Goal: Information Seeking & Learning: Find contact information

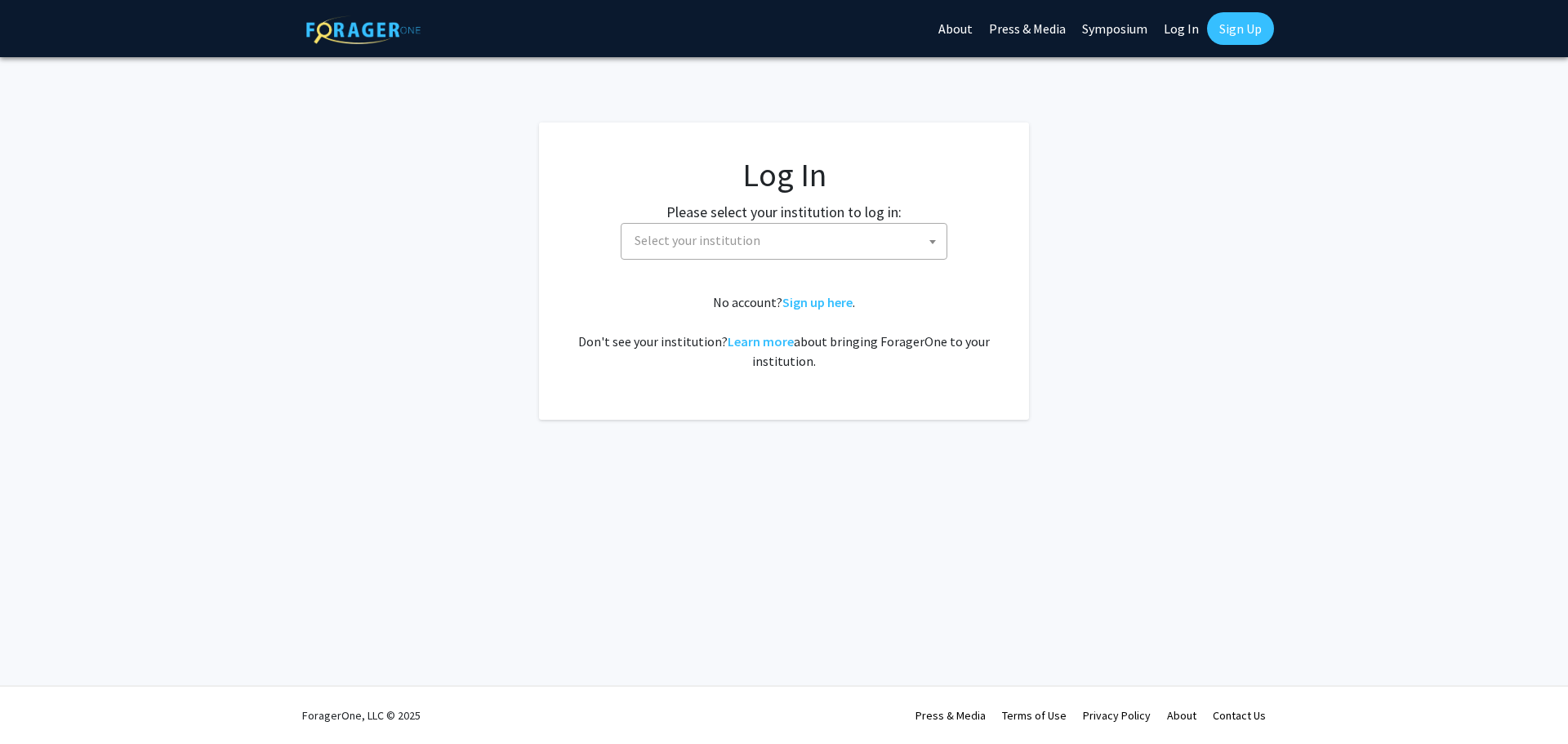
select select
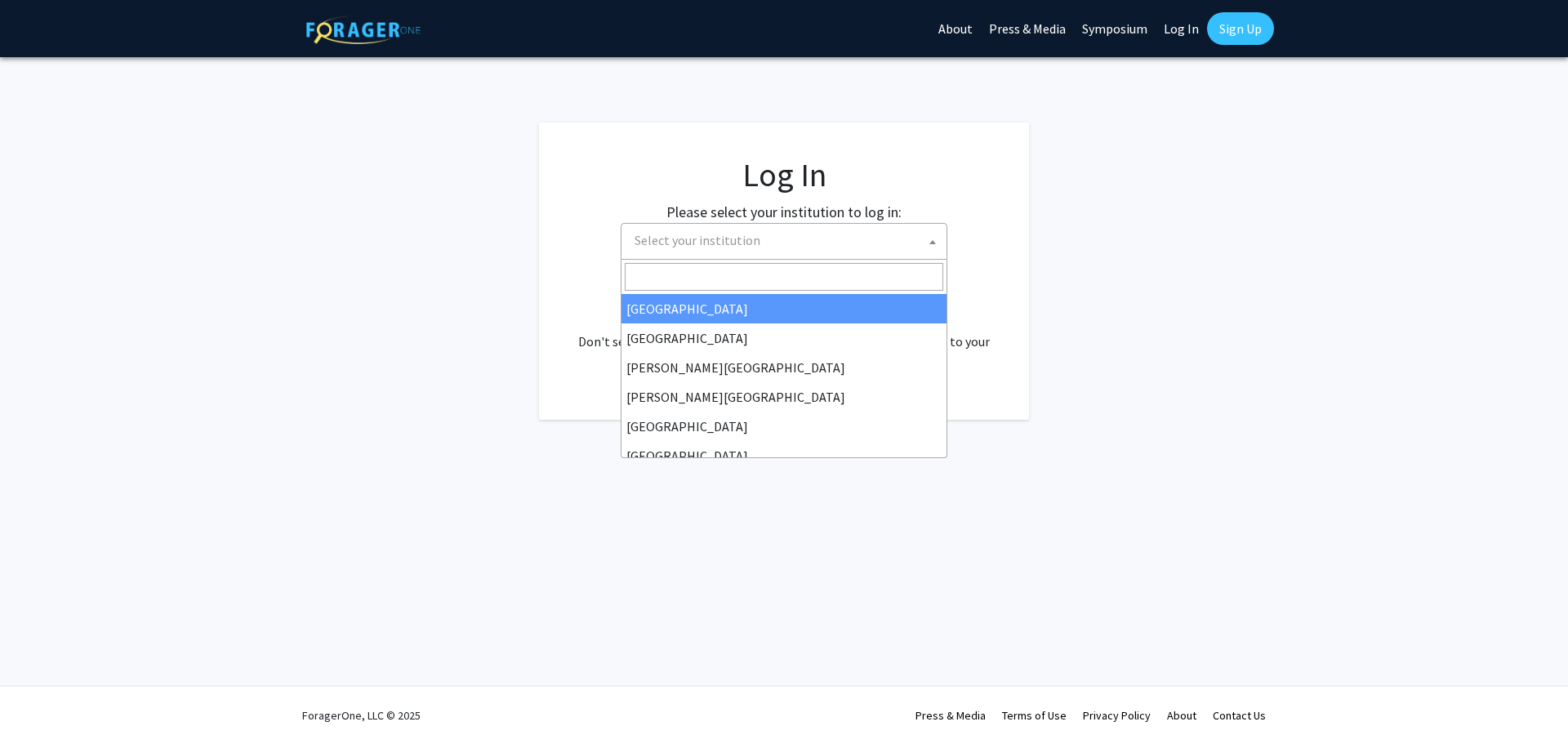
click at [765, 238] on span "Select your institution" at bounding box center [787, 241] width 318 height 34
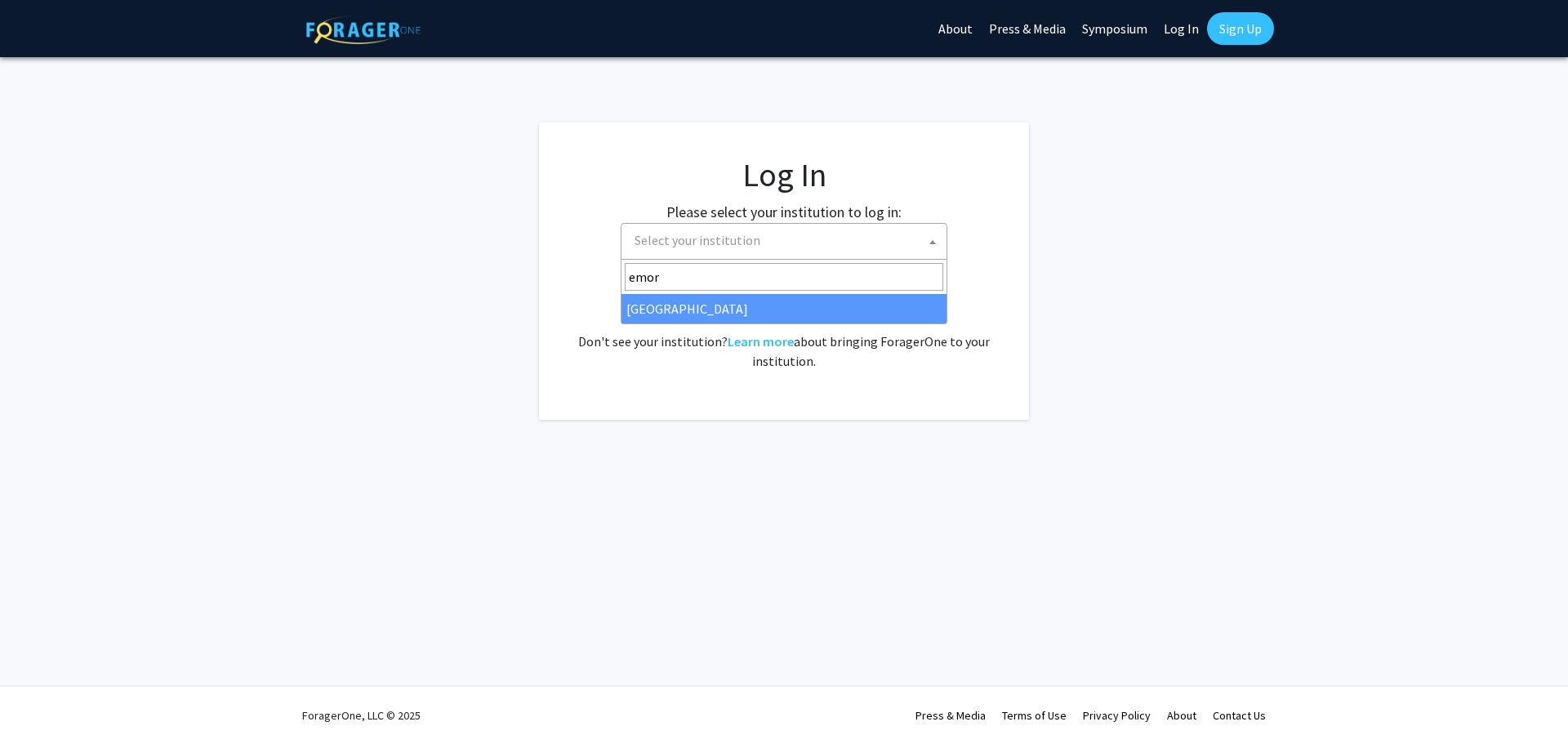
type input "emor"
select select "12"
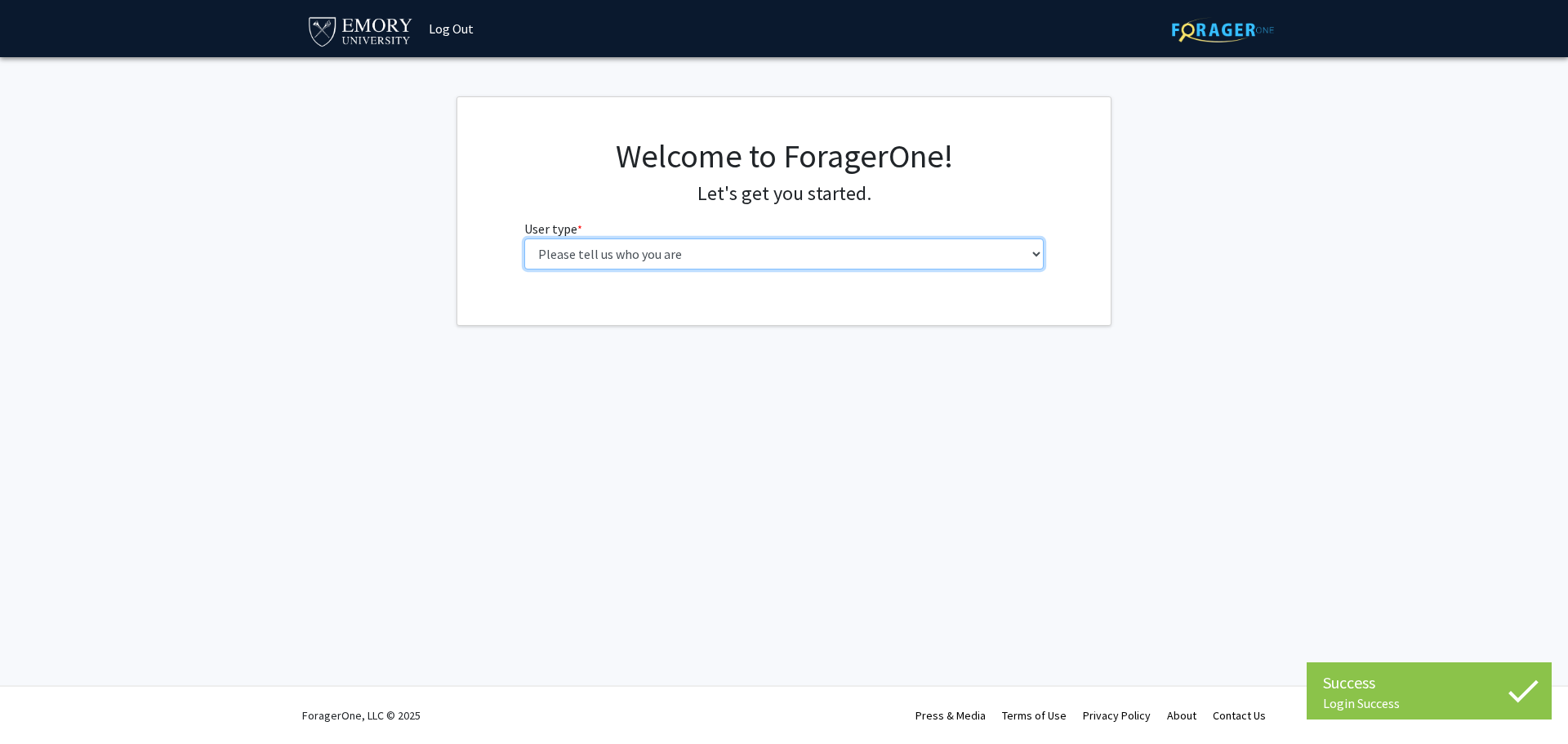
click at [677, 253] on select "Please tell us who you are Undergraduate Student Master's Student Doctoral Cand…" at bounding box center [784, 254] width 520 height 31
select select "1: undergrad"
click at [524, 238] on select "Please tell us who you are Undergraduate Student Master's Student Doctoral Cand…" at bounding box center [784, 254] width 520 height 31
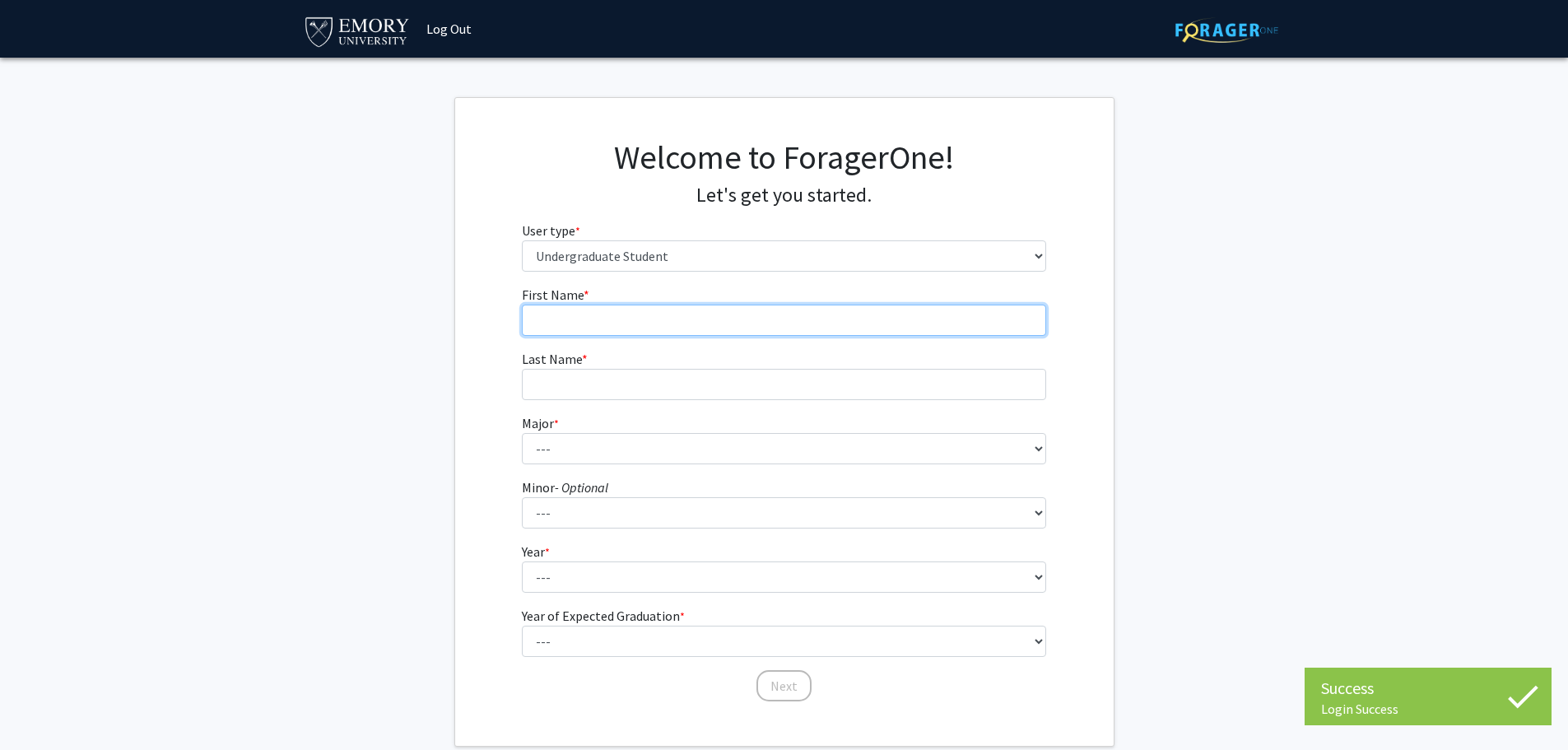
click at [663, 325] on input "First Name * required" at bounding box center [784, 320] width 524 height 31
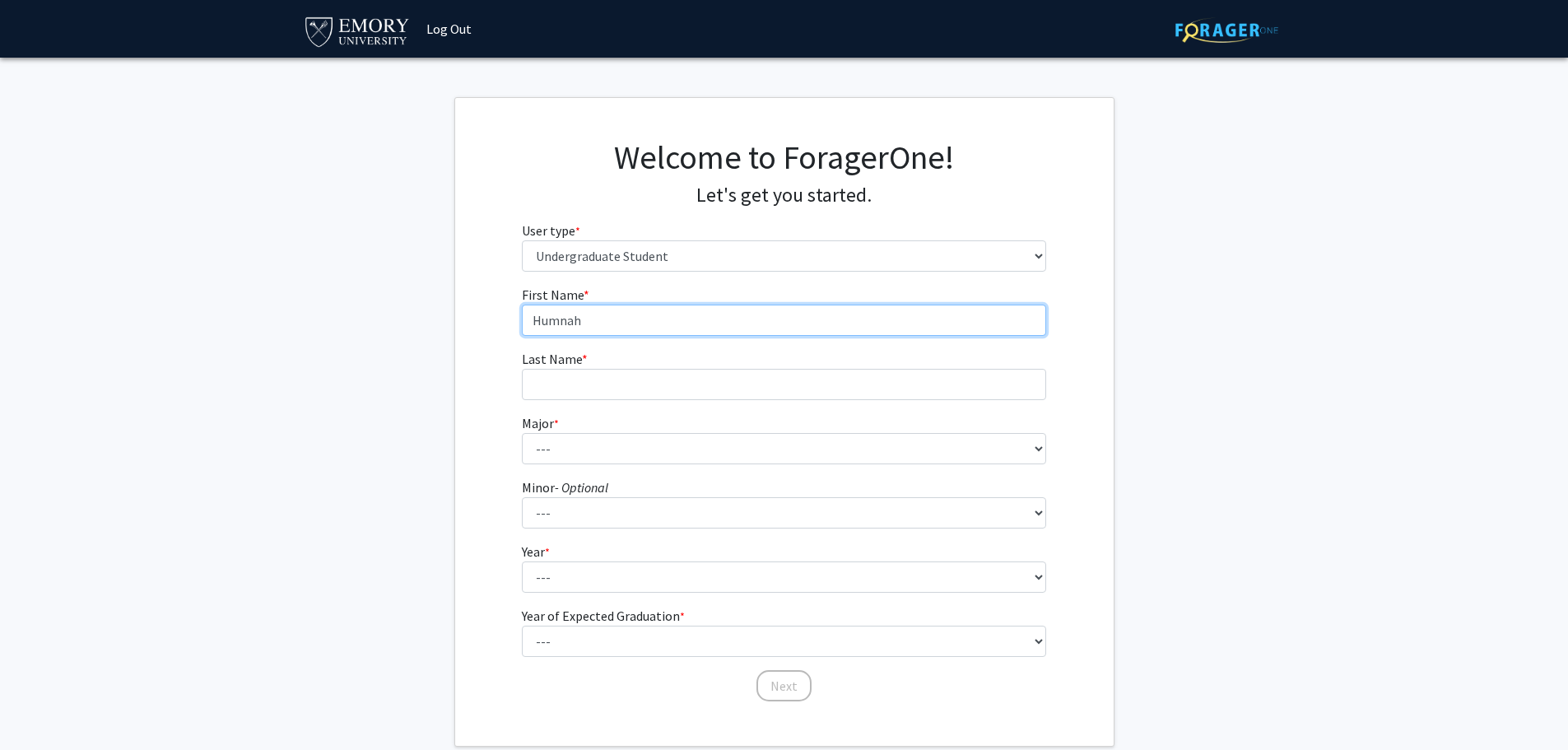
type input "Humnah"
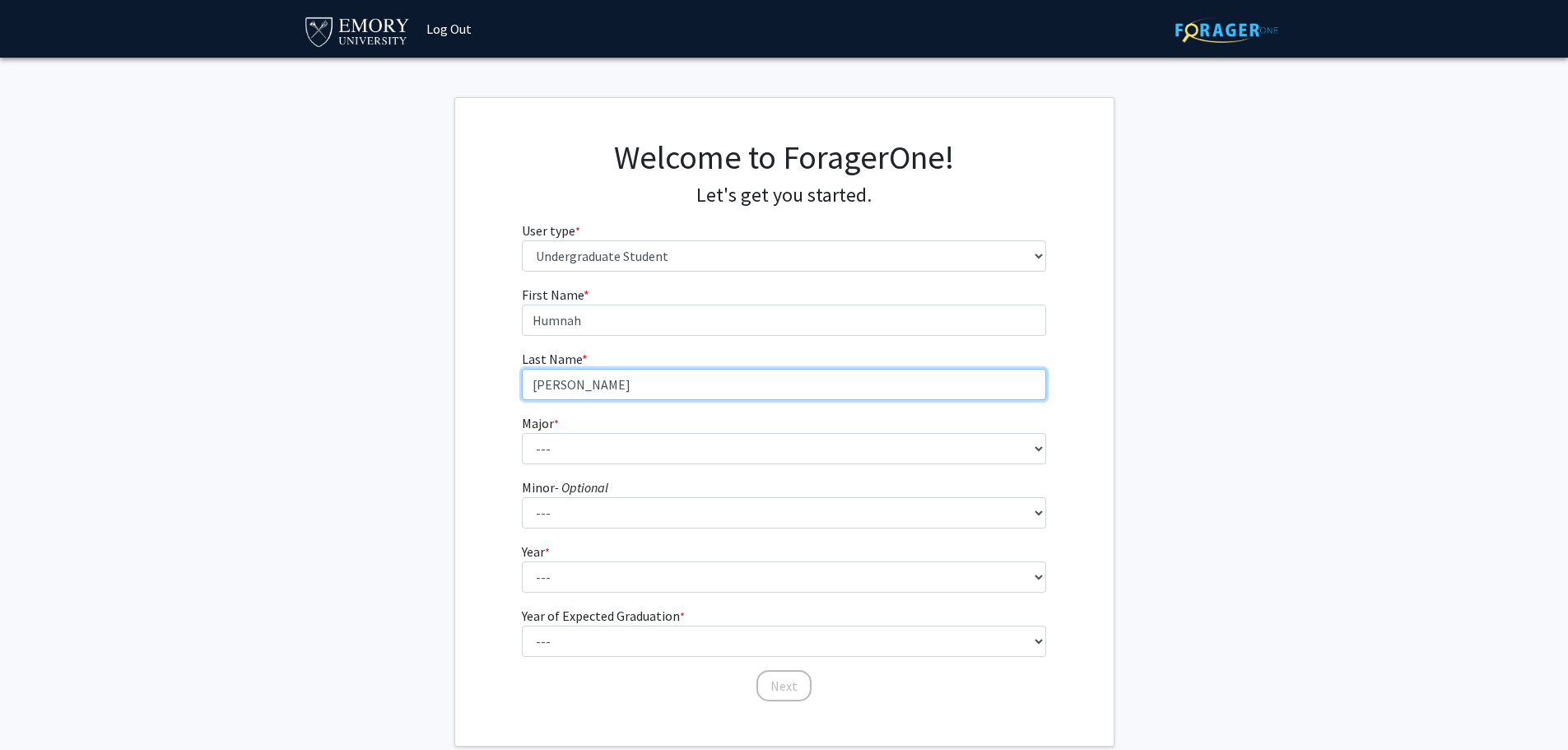
type input "Khurram"
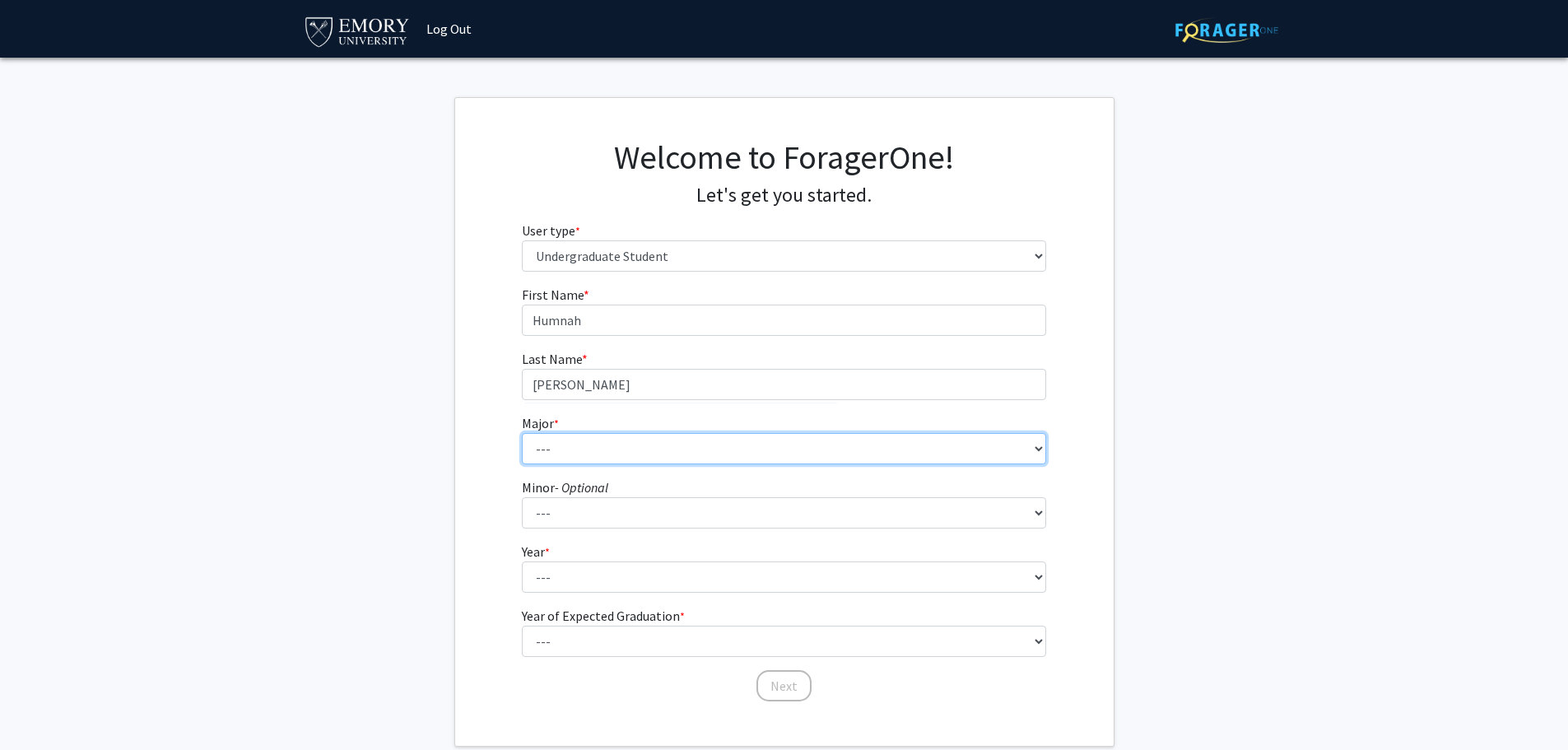
click at [686, 441] on select "--- Accounting African American Studies African Studies American Studies Analyt…" at bounding box center [784, 448] width 524 height 31
select select "12: 973"
click at [522, 433] on select "--- Accounting African American Studies African Studies American Studies Analyt…" at bounding box center [784, 448] width 524 height 31
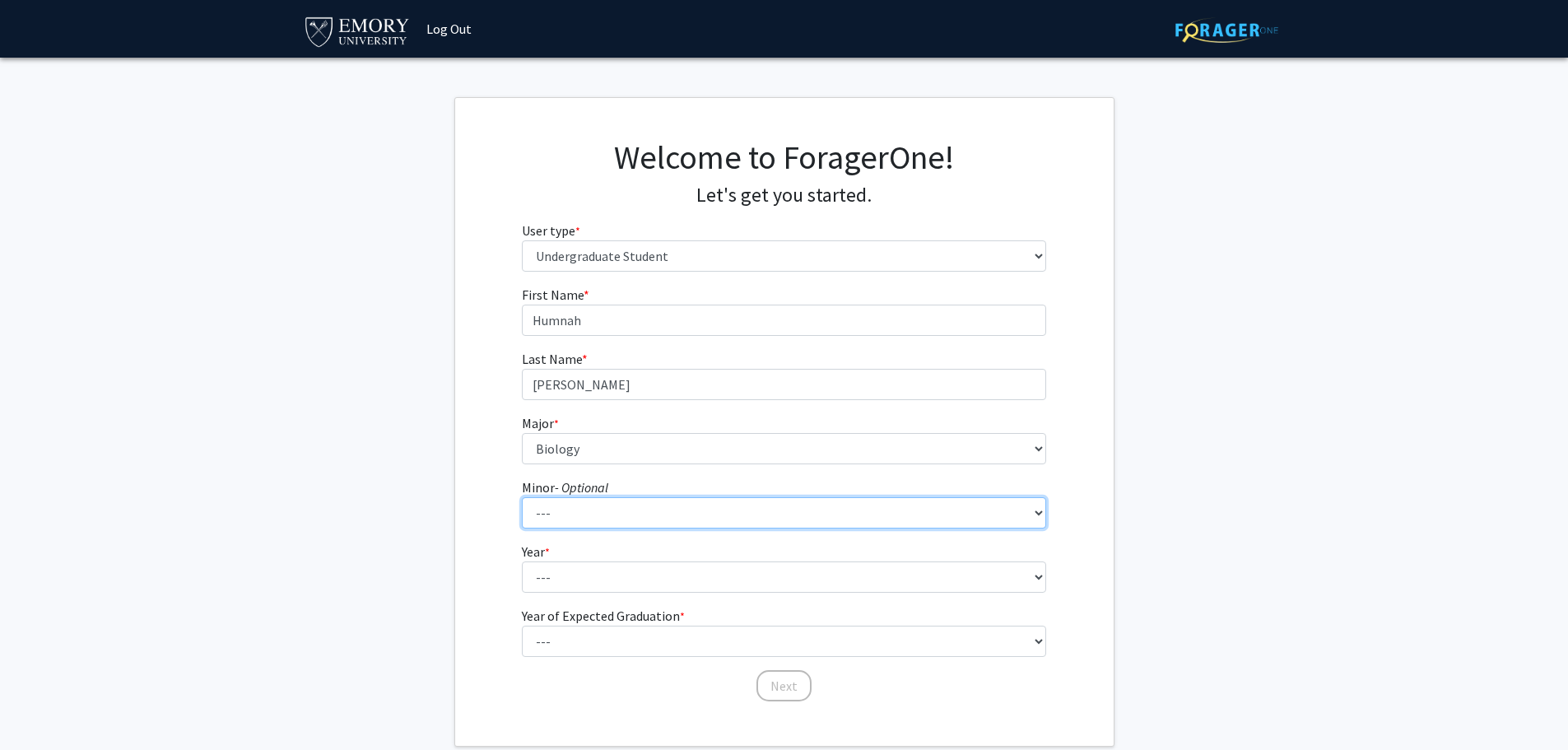
click at [612, 516] on select "--- African American Studies African Studies American Studies Ancient Mediterra…" at bounding box center [784, 512] width 524 height 31
drag, startPoint x: 612, startPoint y: 514, endPoint x: 611, endPoint y: 536, distance: 22.0
click at [612, 514] on select "--- African American Studies African Studies American Studies Ancient Mediterra…" at bounding box center [784, 512] width 524 height 31
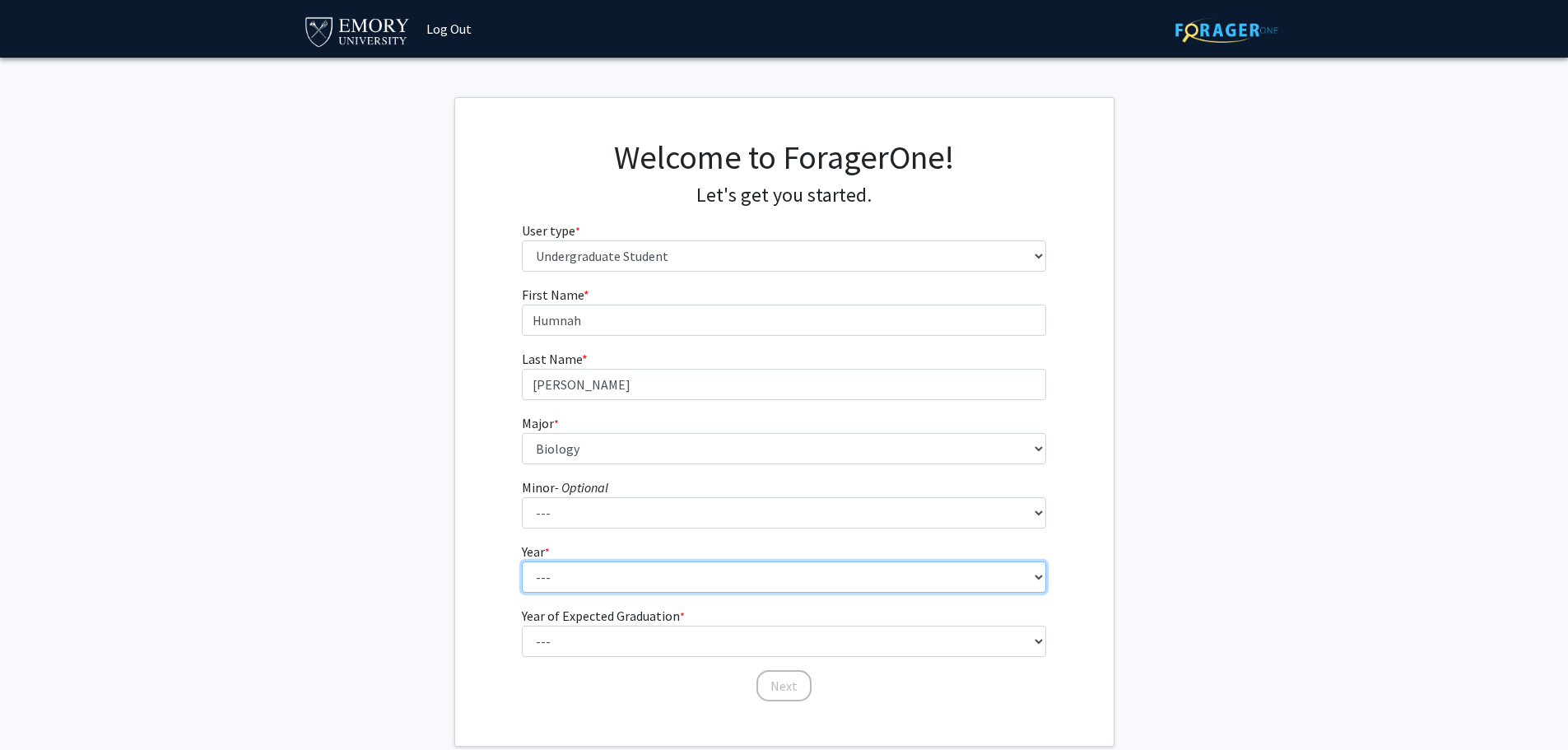
click at [606, 583] on select "--- First-year Sophomore Junior Senior Postbaccalaureate Certificate" at bounding box center [784, 577] width 524 height 31
select select "2: sophomore"
click at [522, 561] on select "--- First-year Sophomore Junior Senior Postbaccalaureate Certificate" at bounding box center [784, 577] width 524 height 31
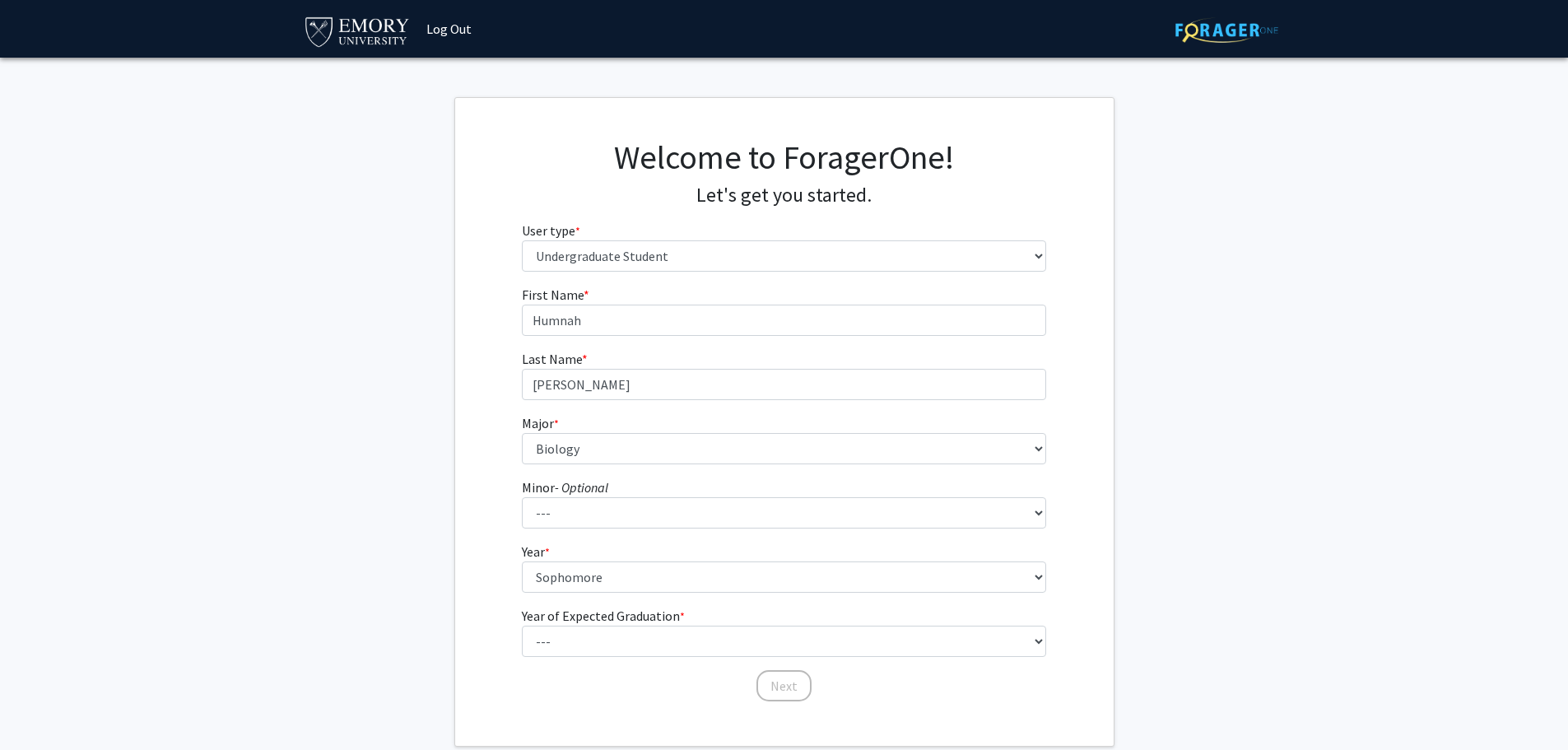
click at [576, 623] on label "Year of Expected Graduation * required" at bounding box center [604, 615] width 163 height 20
click at [576, 593] on select "--- First-year Sophomore Junior Senior Postbaccalaureate Certificate" at bounding box center [784, 577] width 524 height 31
click at [580, 640] on select "--- 2025 2026 2027 2028 2029 2030 2031 2032 2033 2034" at bounding box center [784, 641] width 524 height 31
select select "4: 2028"
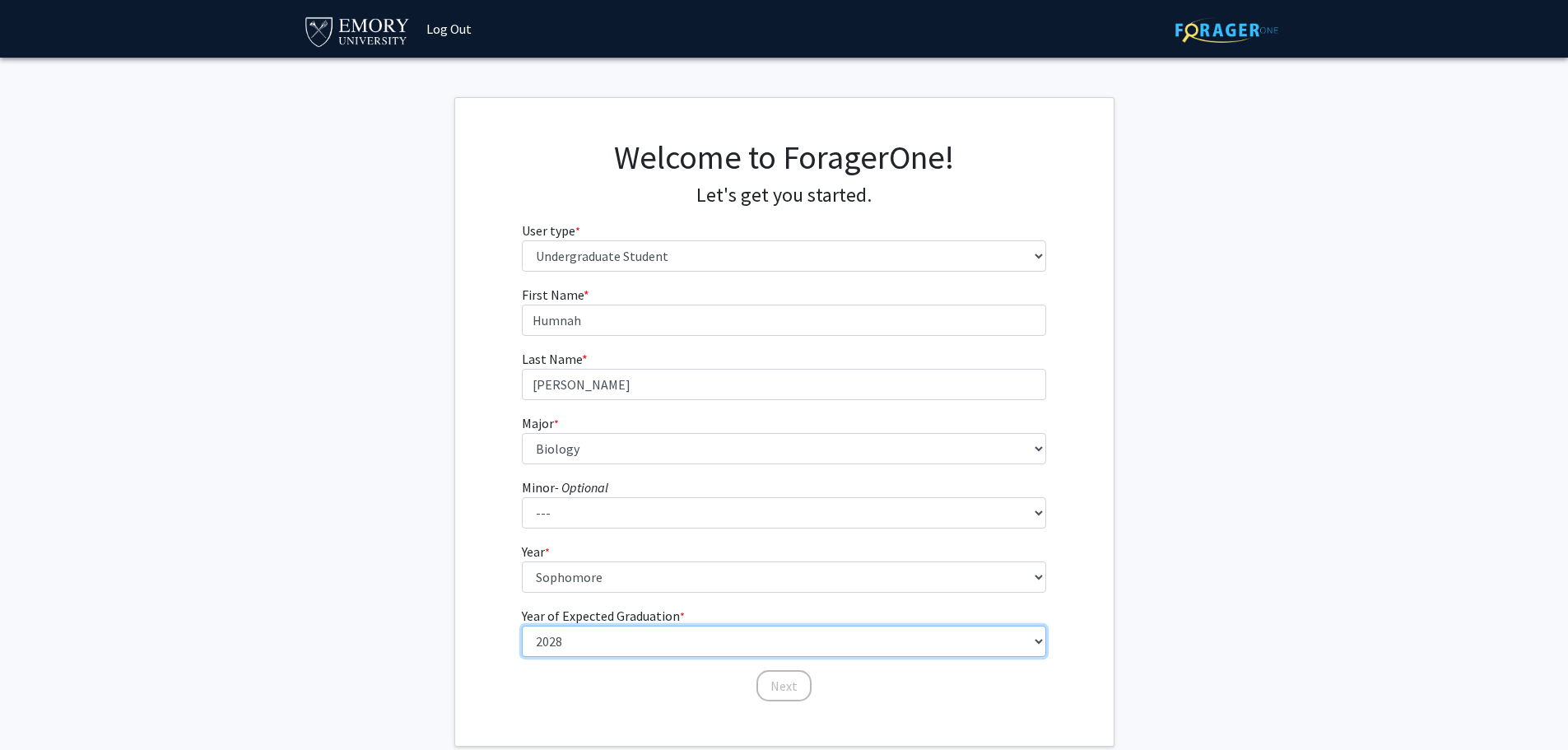
click at [522, 626] on select "--- 2025 2026 2027 2028 2029 2030 2031 2032 2033 2034" at bounding box center [784, 641] width 524 height 31
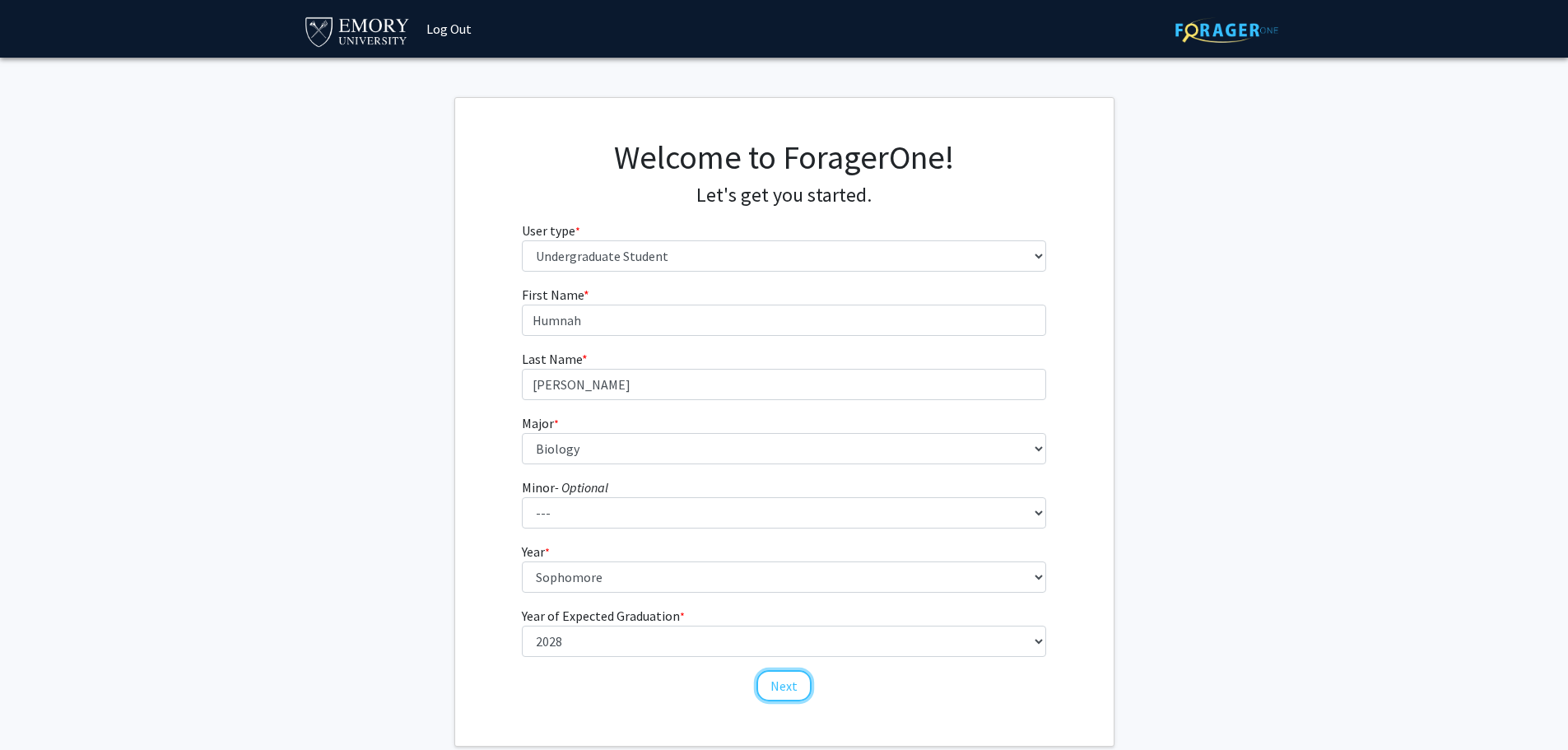
click at [781, 698] on button "Next" at bounding box center [784, 685] width 55 height 31
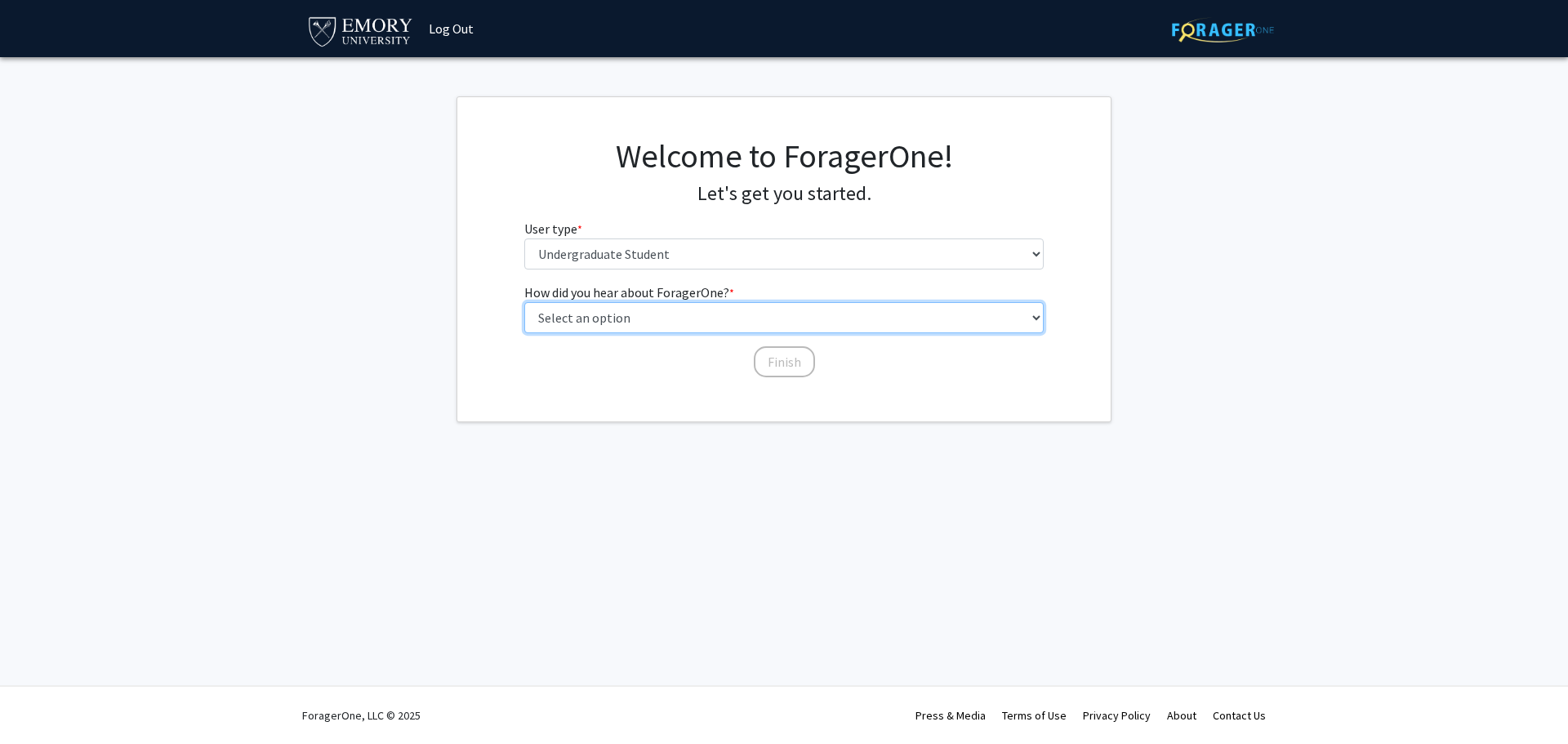
click at [706, 318] on select "Select an option Peer/student recommendation Faculty/staff recommendation Unive…" at bounding box center [784, 318] width 520 height 31
select select "3: university_website"
click at [524, 302] on select "Select an option Peer/student recommendation Faculty/staff recommendation Unive…" at bounding box center [784, 318] width 520 height 31
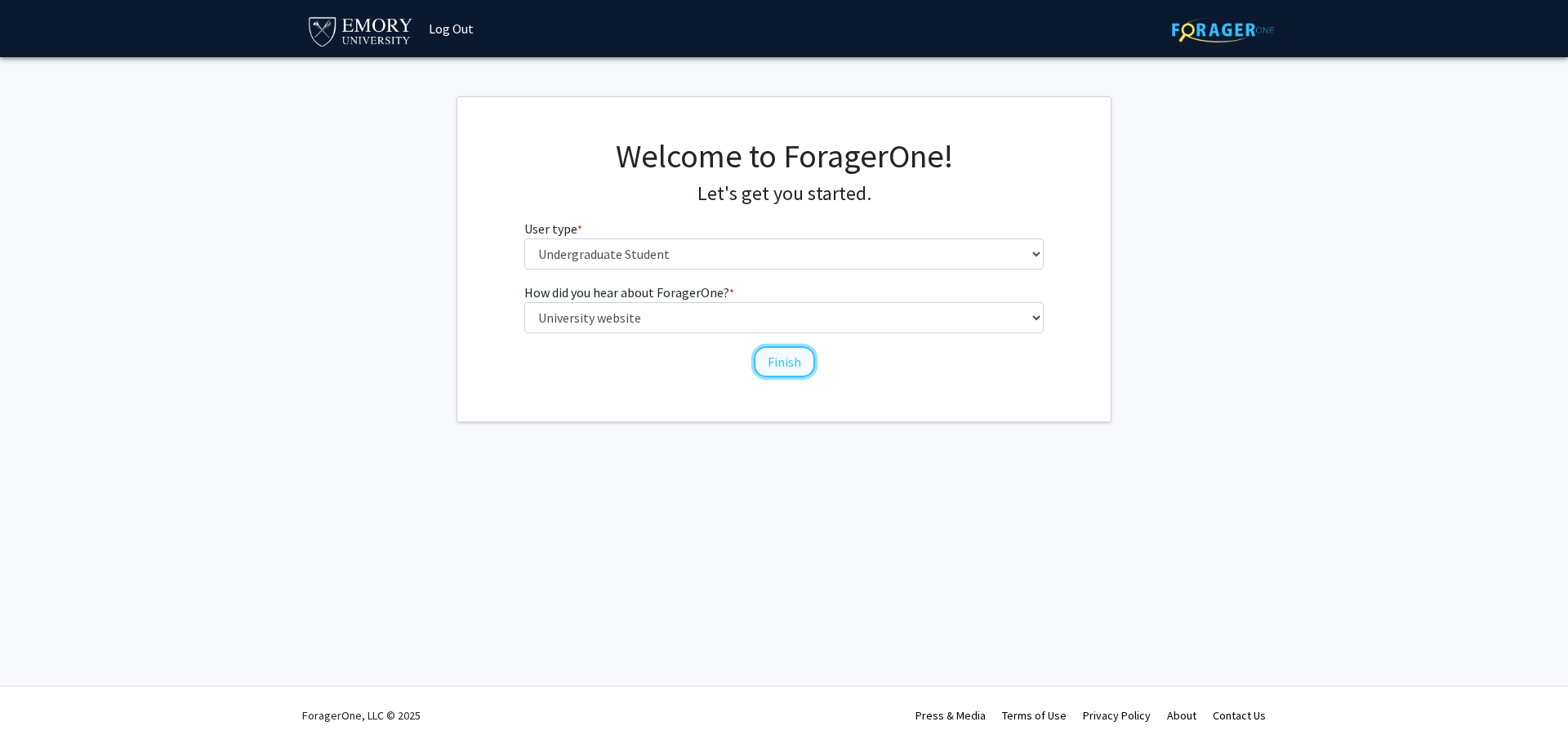
click at [796, 367] on button "Finish" at bounding box center [784, 361] width 62 height 31
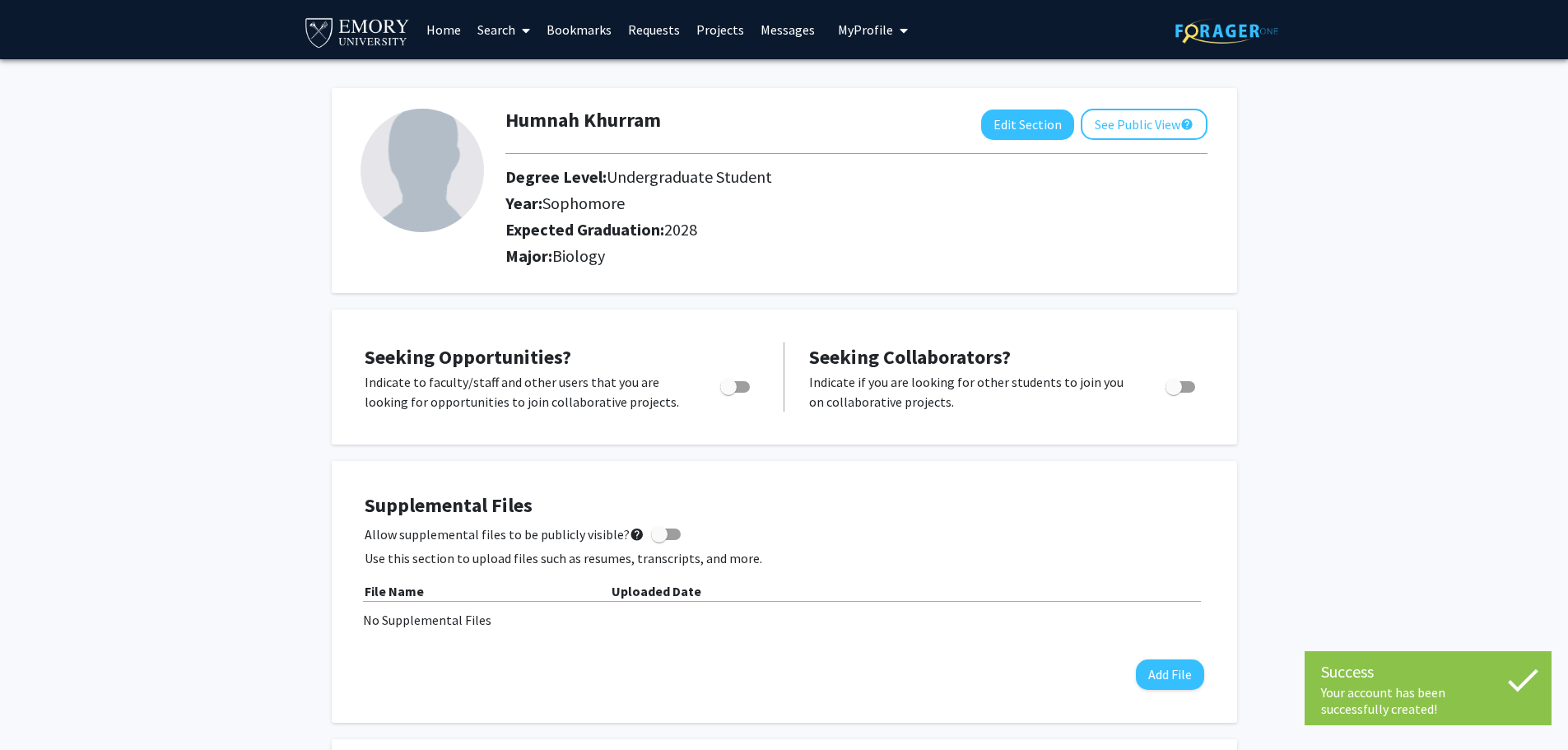
click at [725, 389] on span "Toggle" at bounding box center [728, 386] width 16 height 16
click at [728, 392] on input "Are you actively seeking opportunities?" at bounding box center [728, 392] width 1 height 1
checkbox input "true"
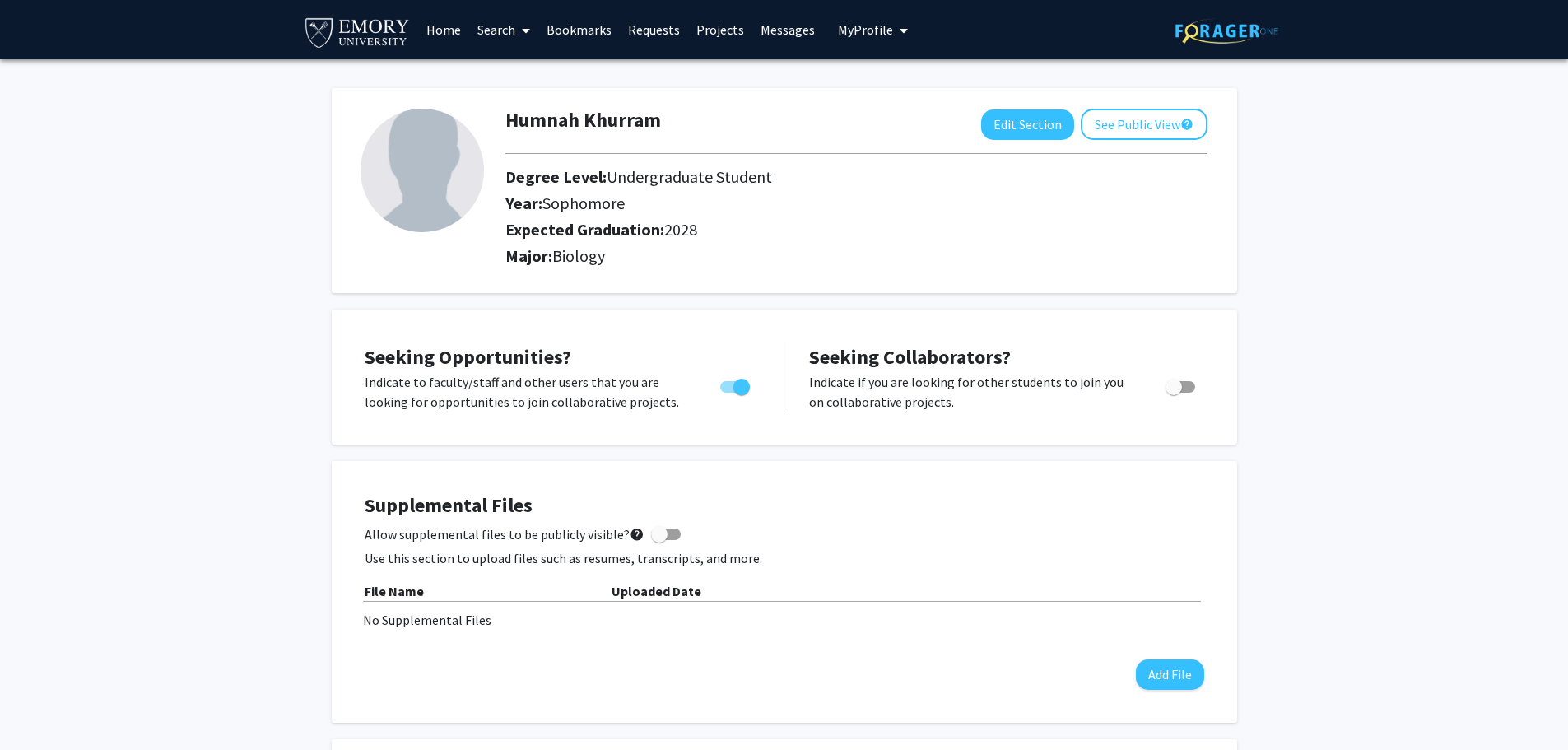
click at [380, 7] on link at bounding box center [361, 30] width 116 height 58
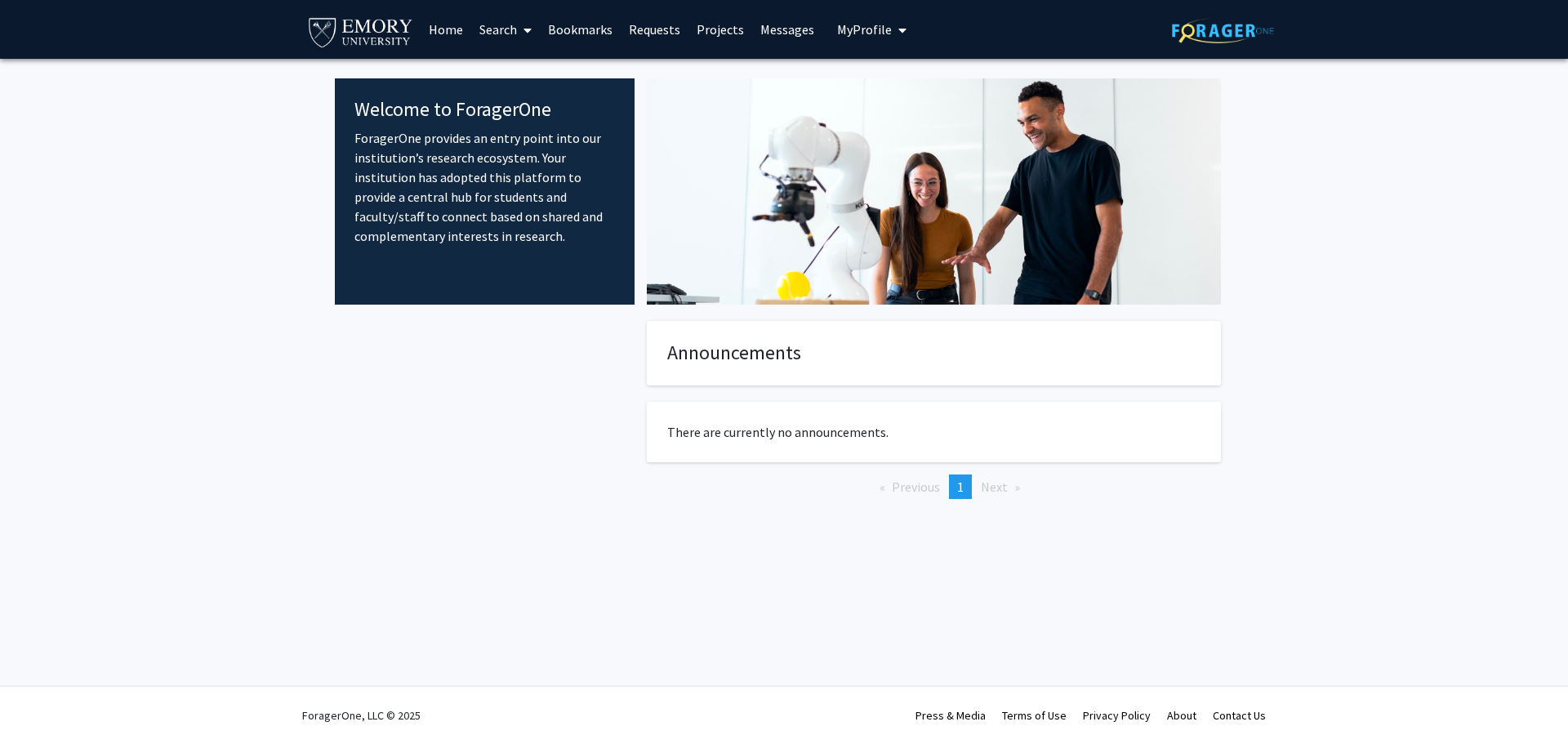
click at [666, 29] on link "Requests" at bounding box center [655, 29] width 67 height 57
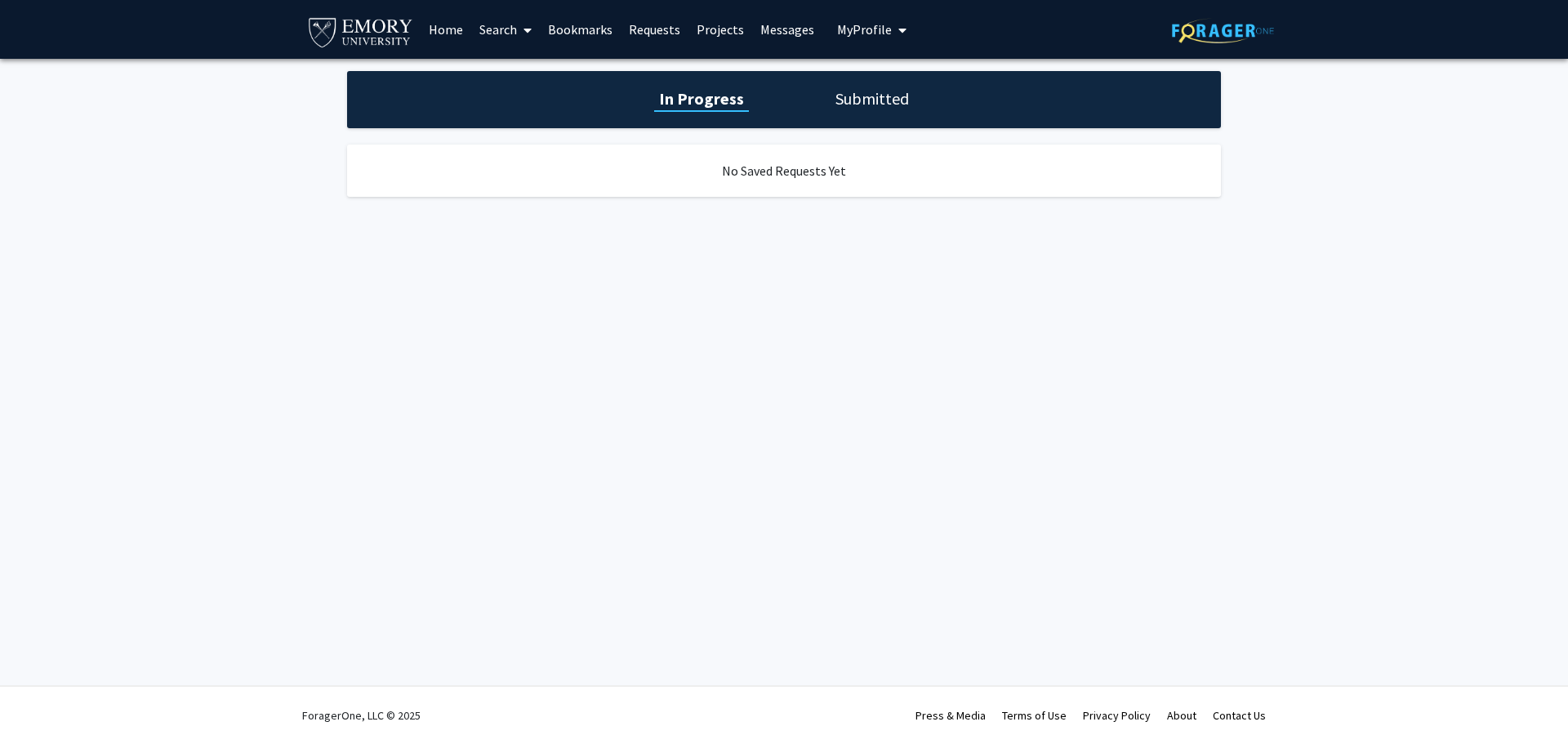
click at [729, 35] on link "Projects" at bounding box center [720, 29] width 64 height 57
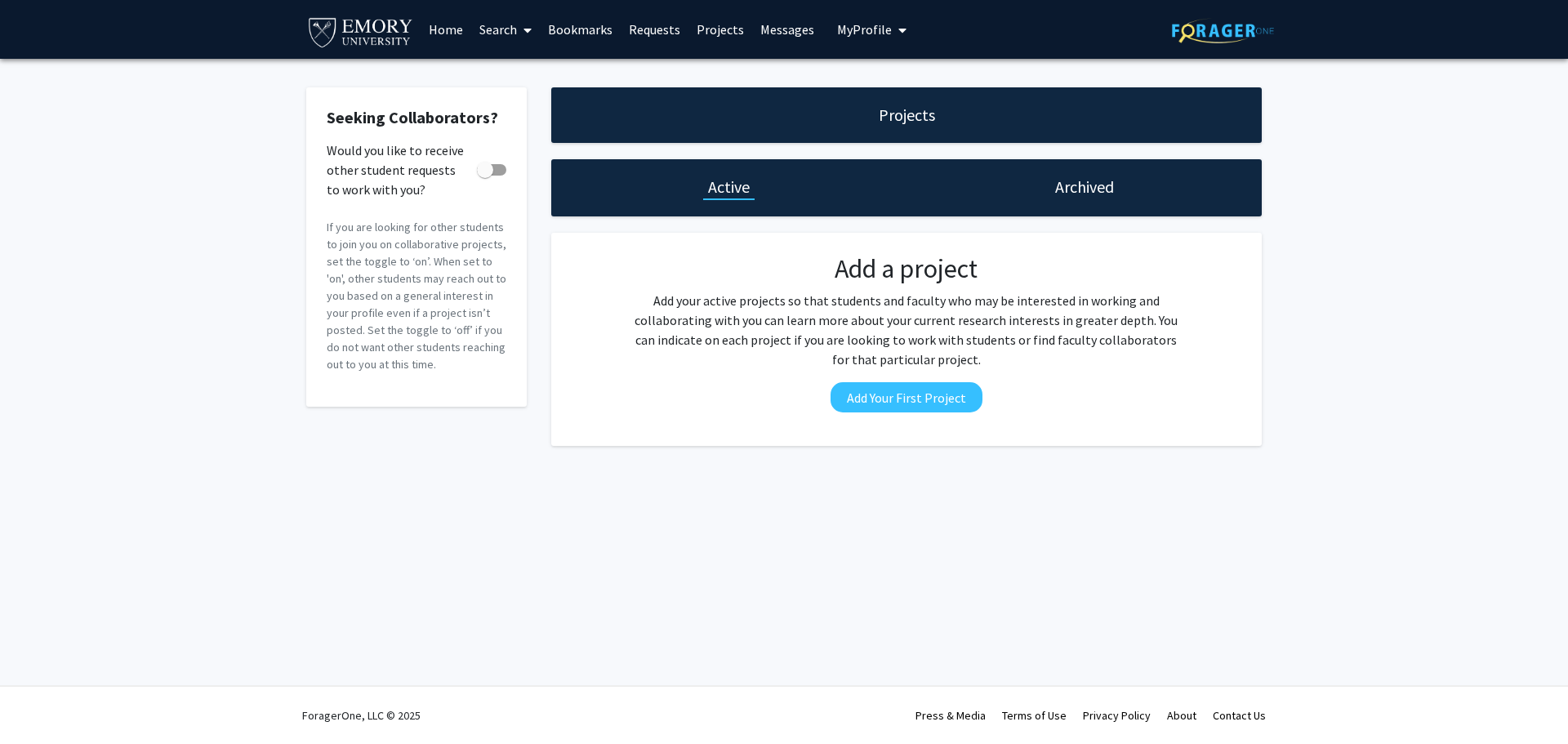
click at [811, 38] on link "Messages" at bounding box center [787, 29] width 70 height 57
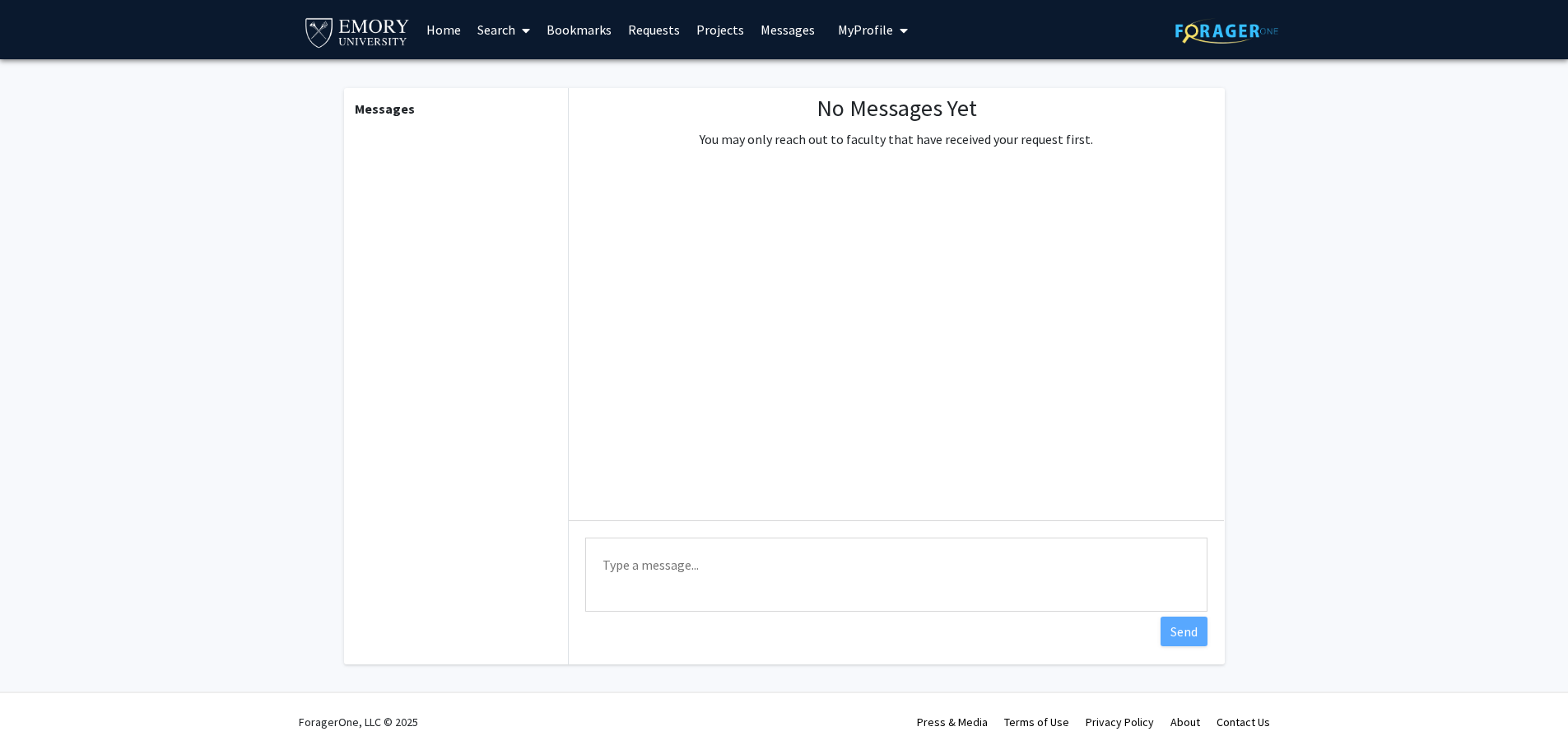
click at [753, 33] on link "Messages" at bounding box center [787, 30] width 71 height 58
click at [701, 26] on link "Projects" at bounding box center [720, 30] width 65 height 58
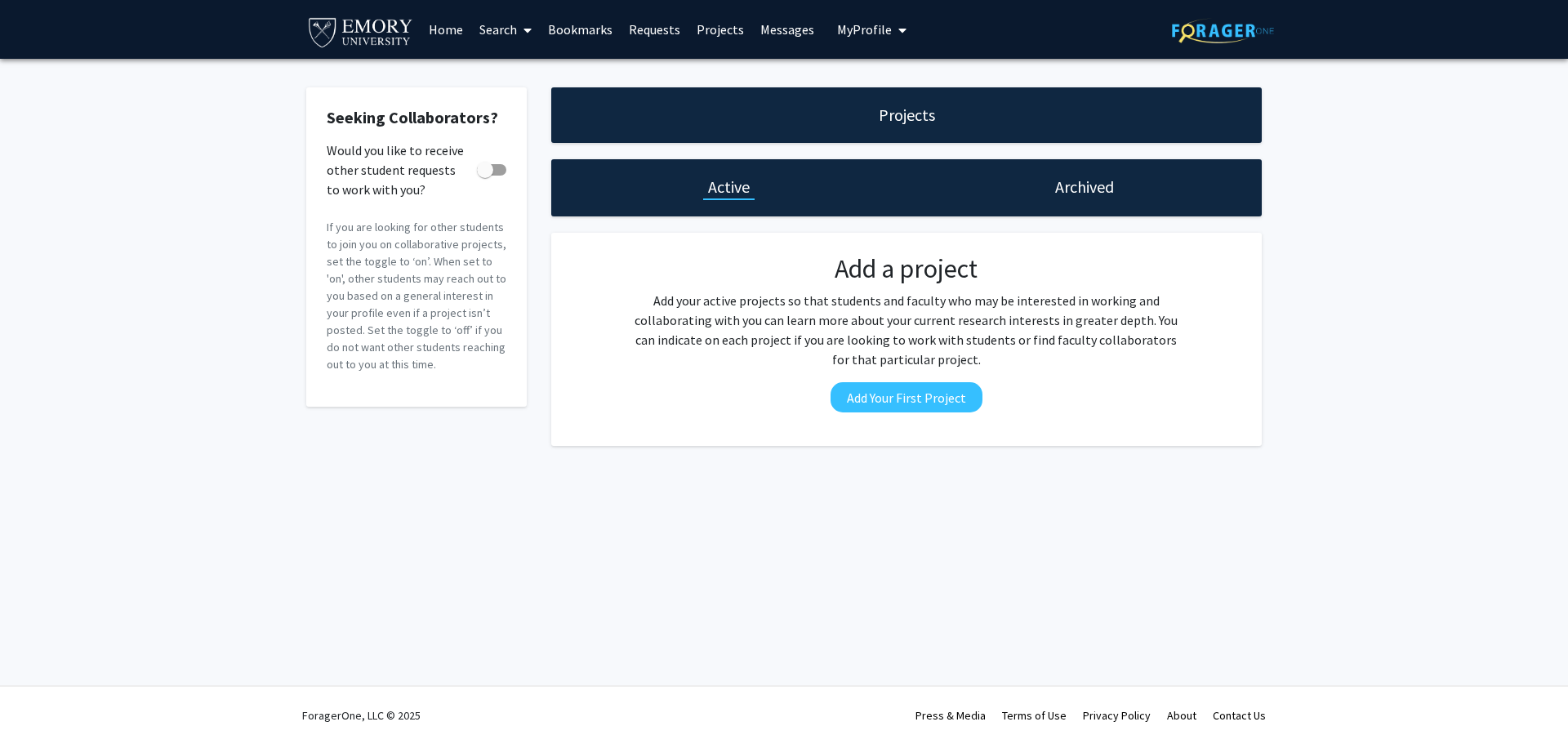
click at [832, 20] on button "My Profile" at bounding box center [872, 29] width 79 height 59
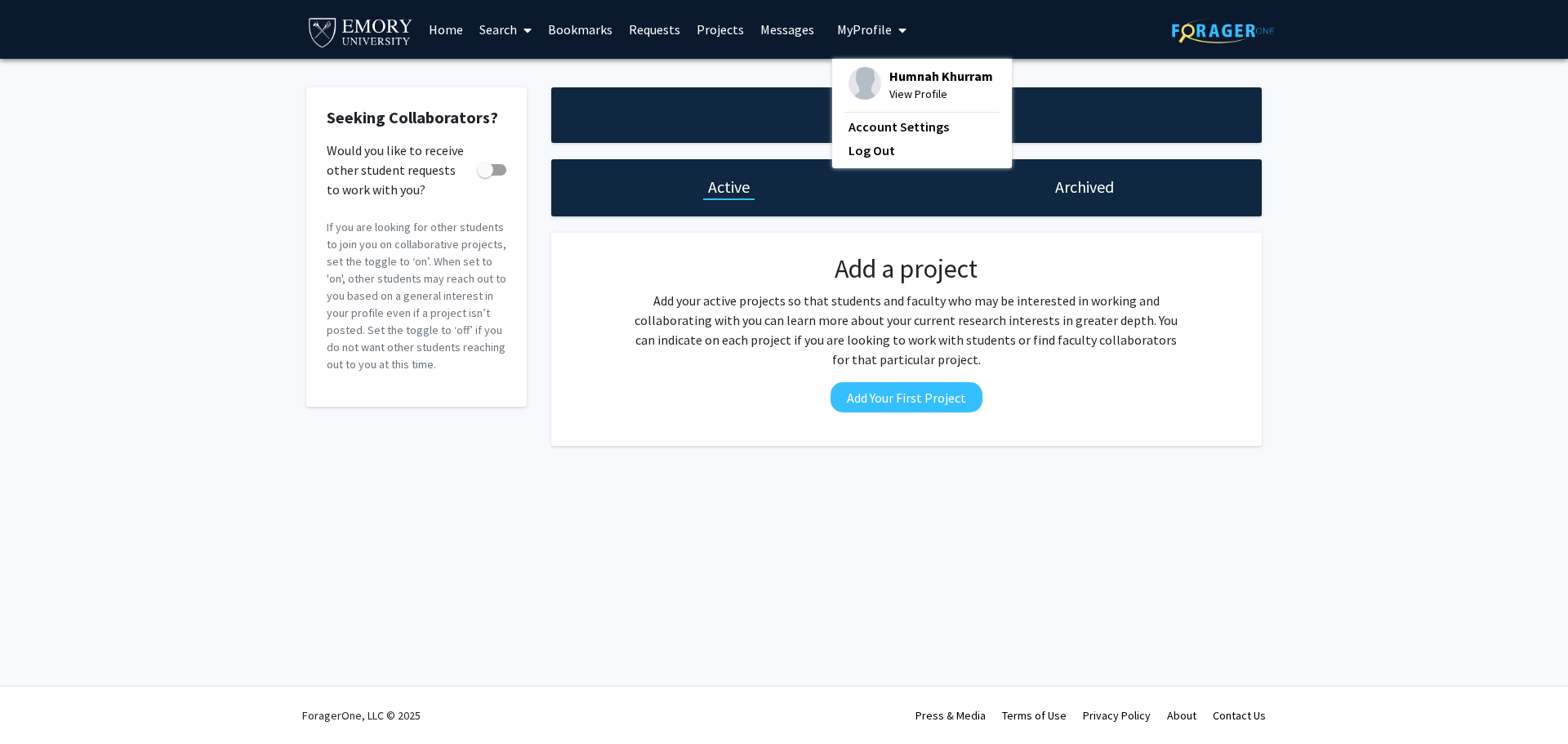
click at [838, 22] on span "My Profile" at bounding box center [864, 29] width 55 height 16
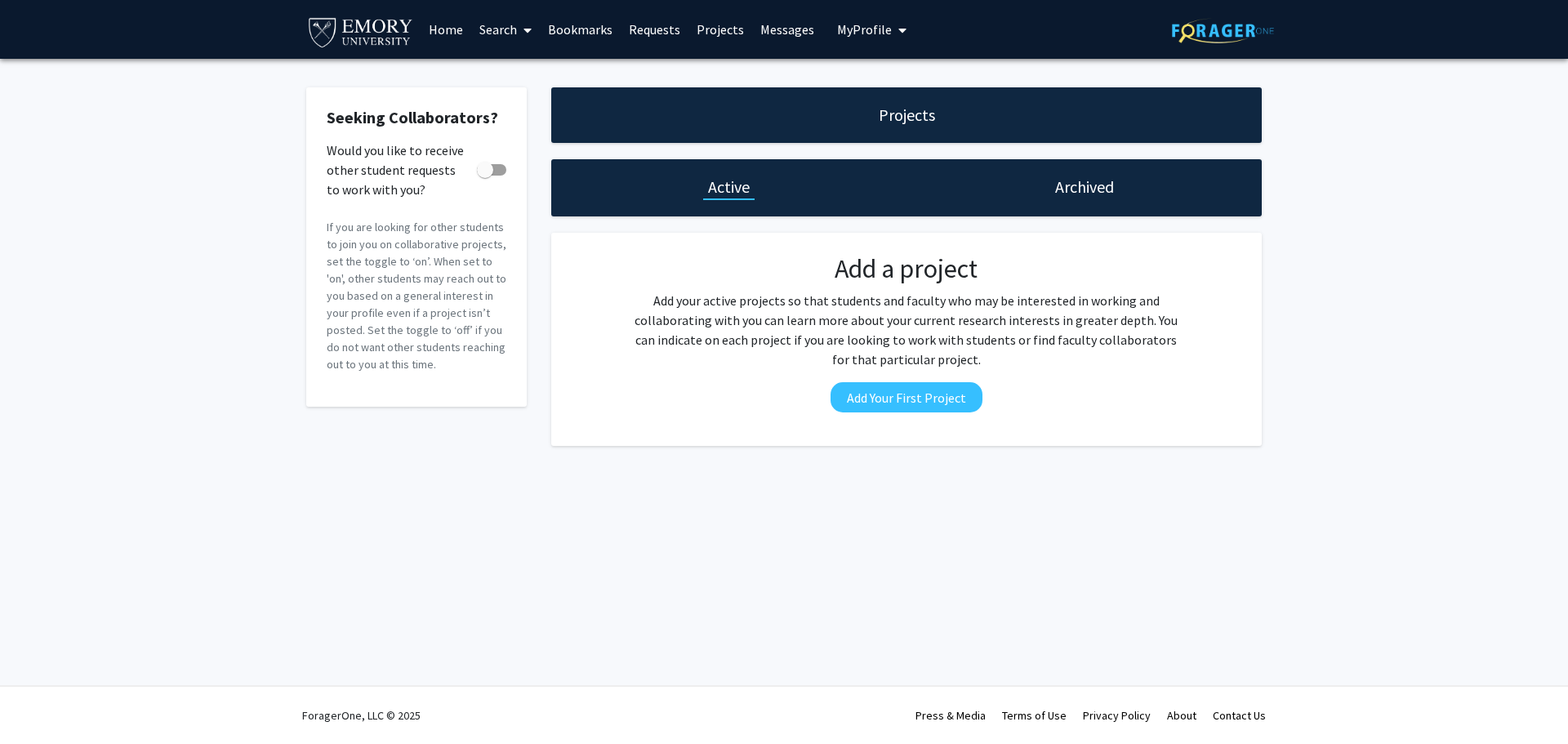
click at [479, 24] on link "Search" at bounding box center [505, 29] width 68 height 57
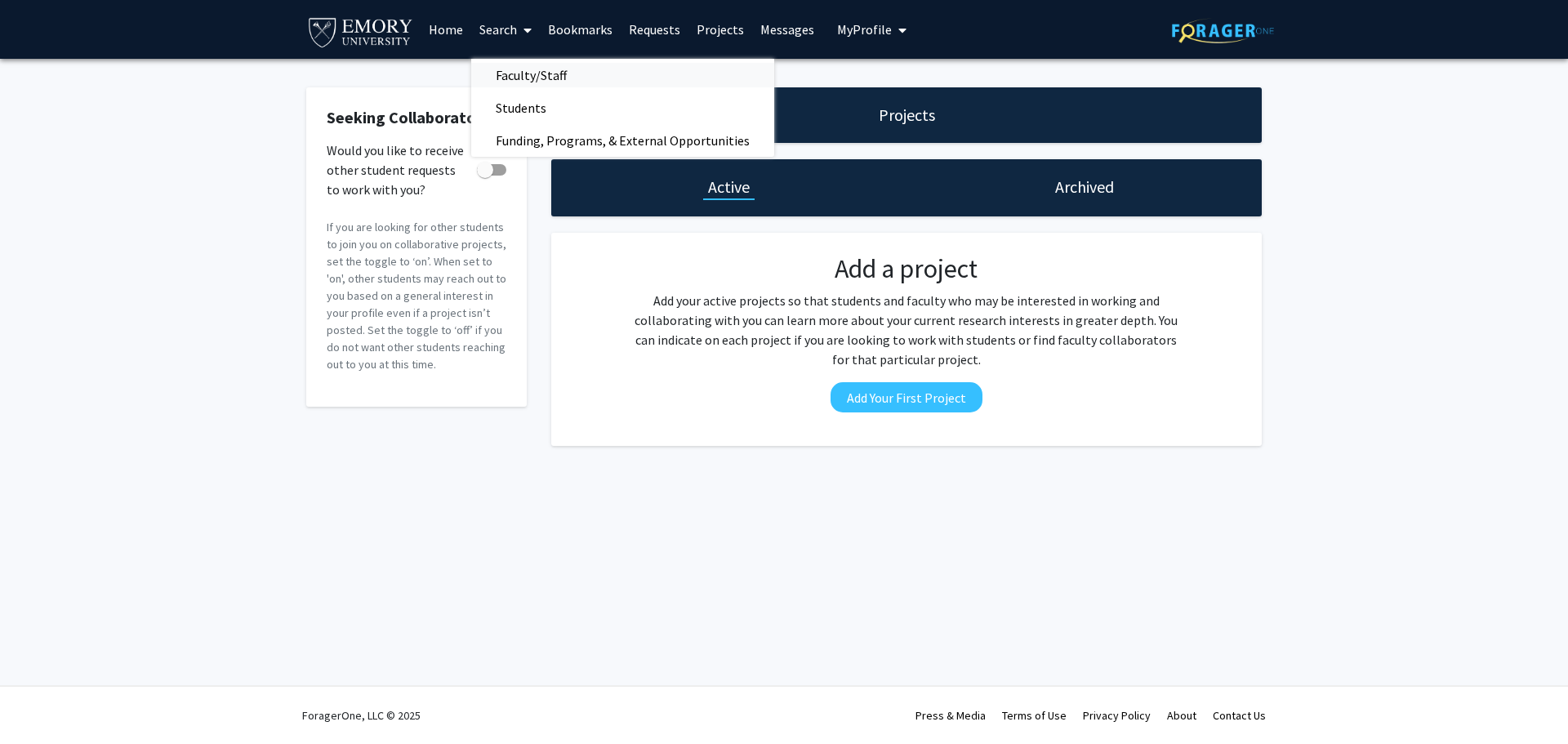
click at [518, 73] on span "Faculty/Staff" at bounding box center [531, 75] width 120 height 33
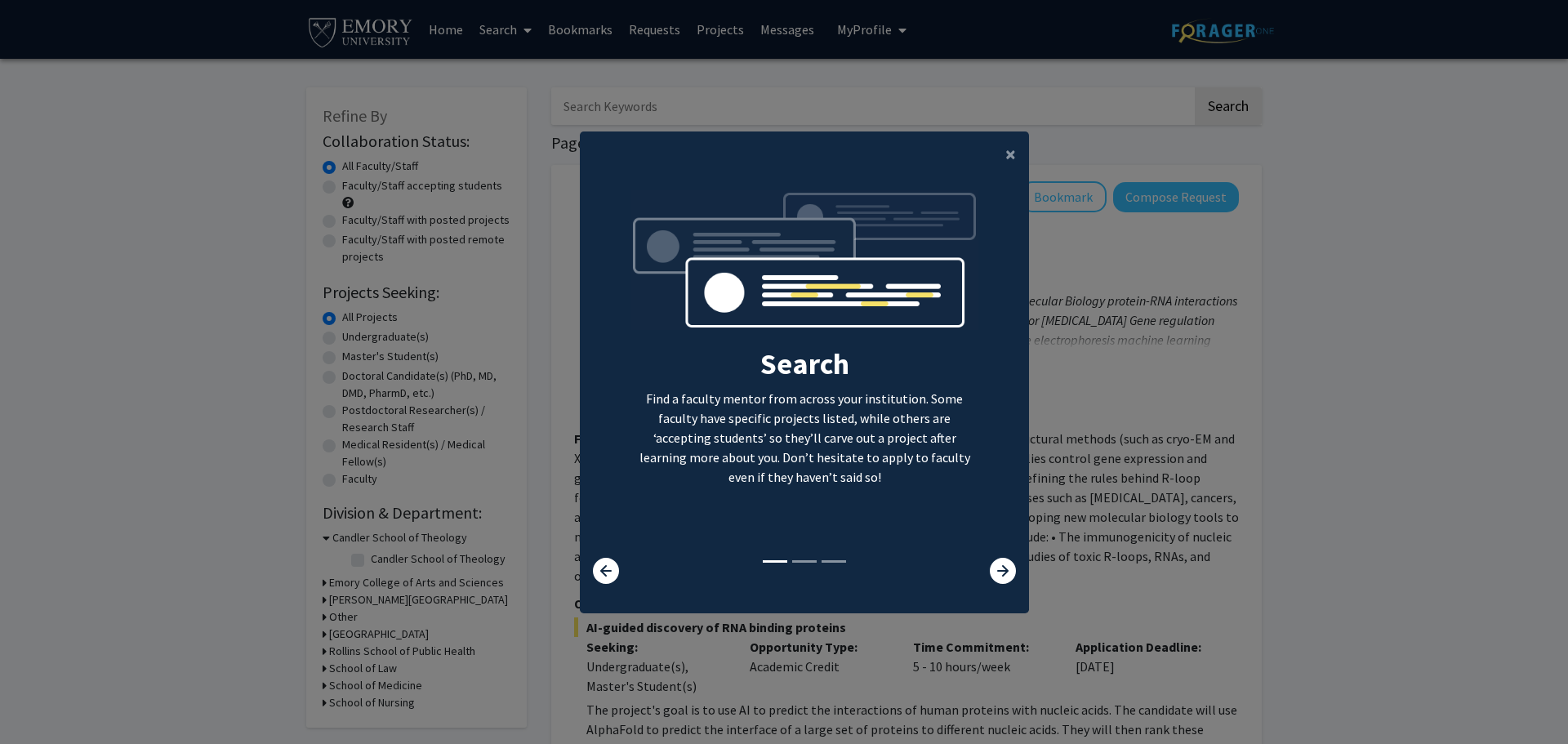
click at [981, 157] on div "×" at bounding box center [804, 154] width 449 height 45
click at [994, 152] on button "×" at bounding box center [1011, 154] width 37 height 45
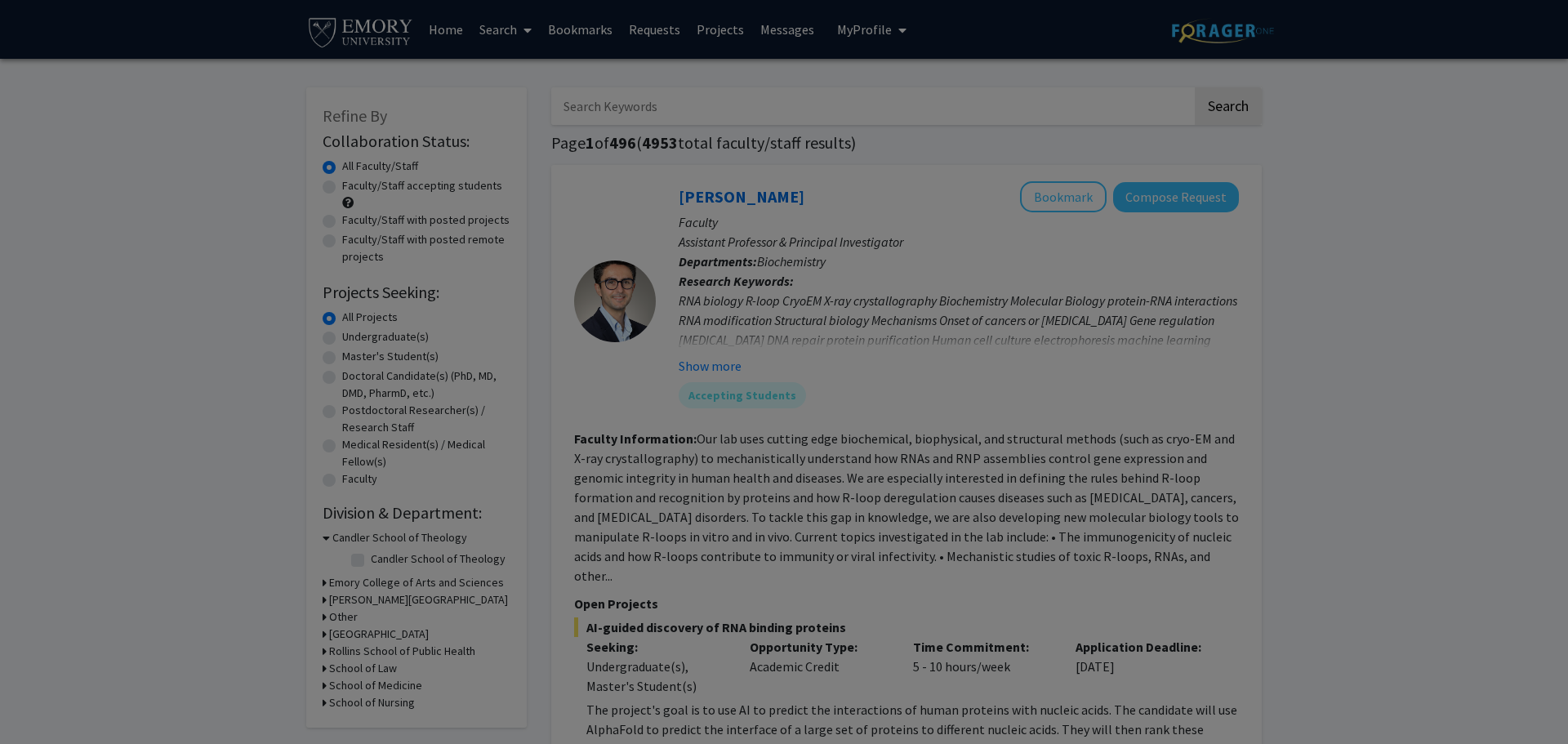
click at [998, 158] on div "Search Find a faculty mentor from across your institution. Some faculty have sp…" at bounding box center [804, 199] width 447 height 367
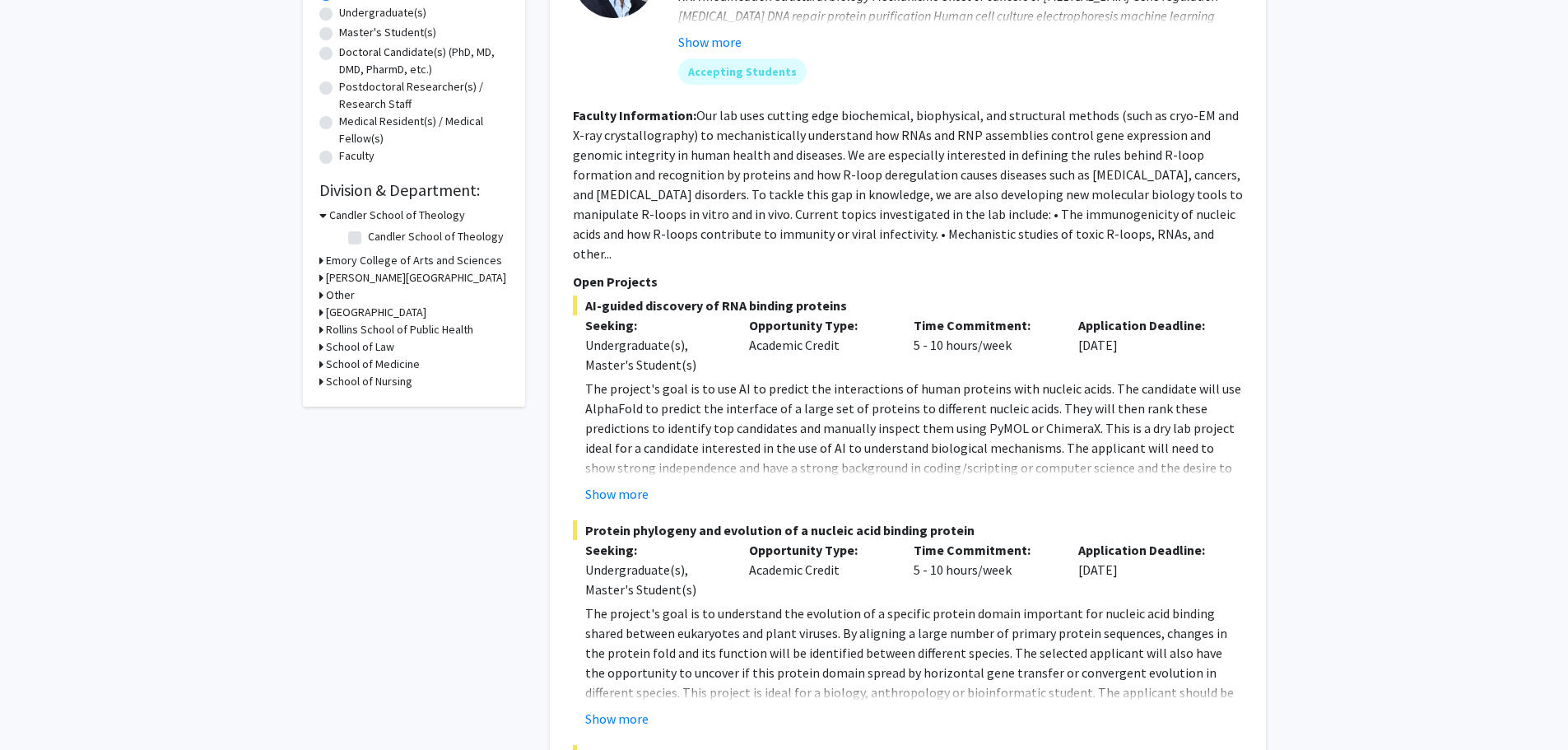
scroll to position [330, 0]
click at [625, 482] on button "Show more" at bounding box center [617, 491] width 64 height 20
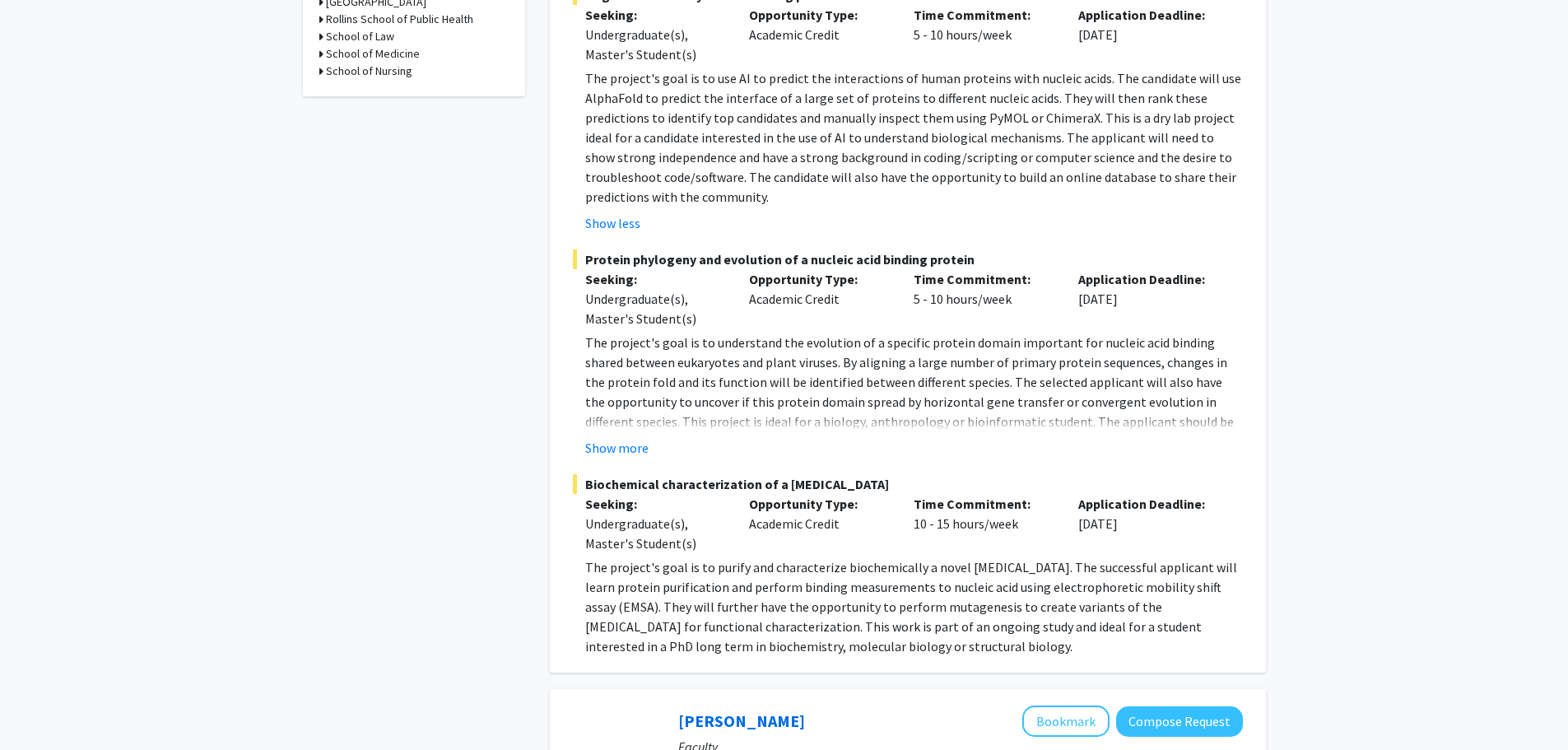
scroll to position [658, 0]
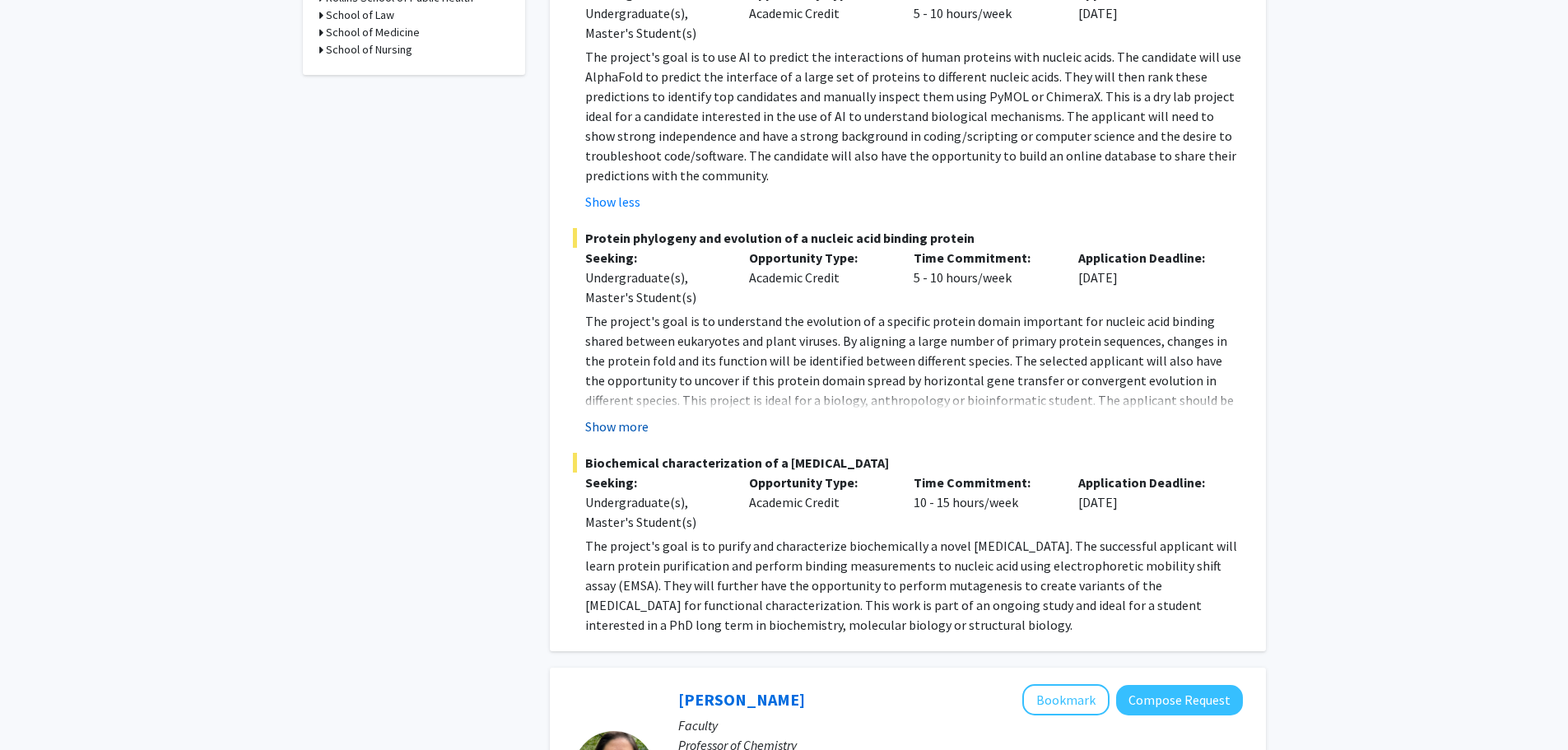
click at [626, 416] on button "Show more" at bounding box center [617, 426] width 64 height 20
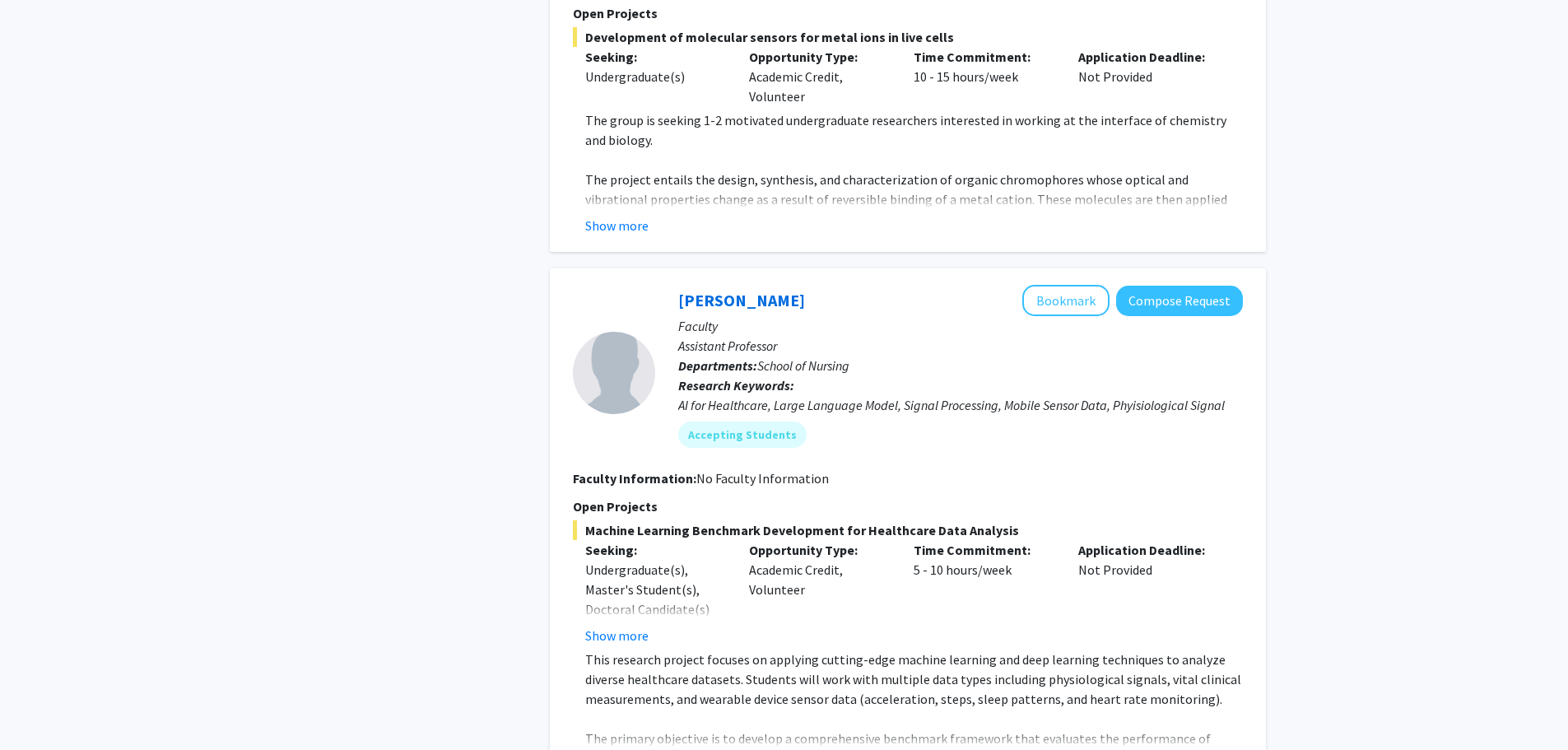
scroll to position [1811, 0]
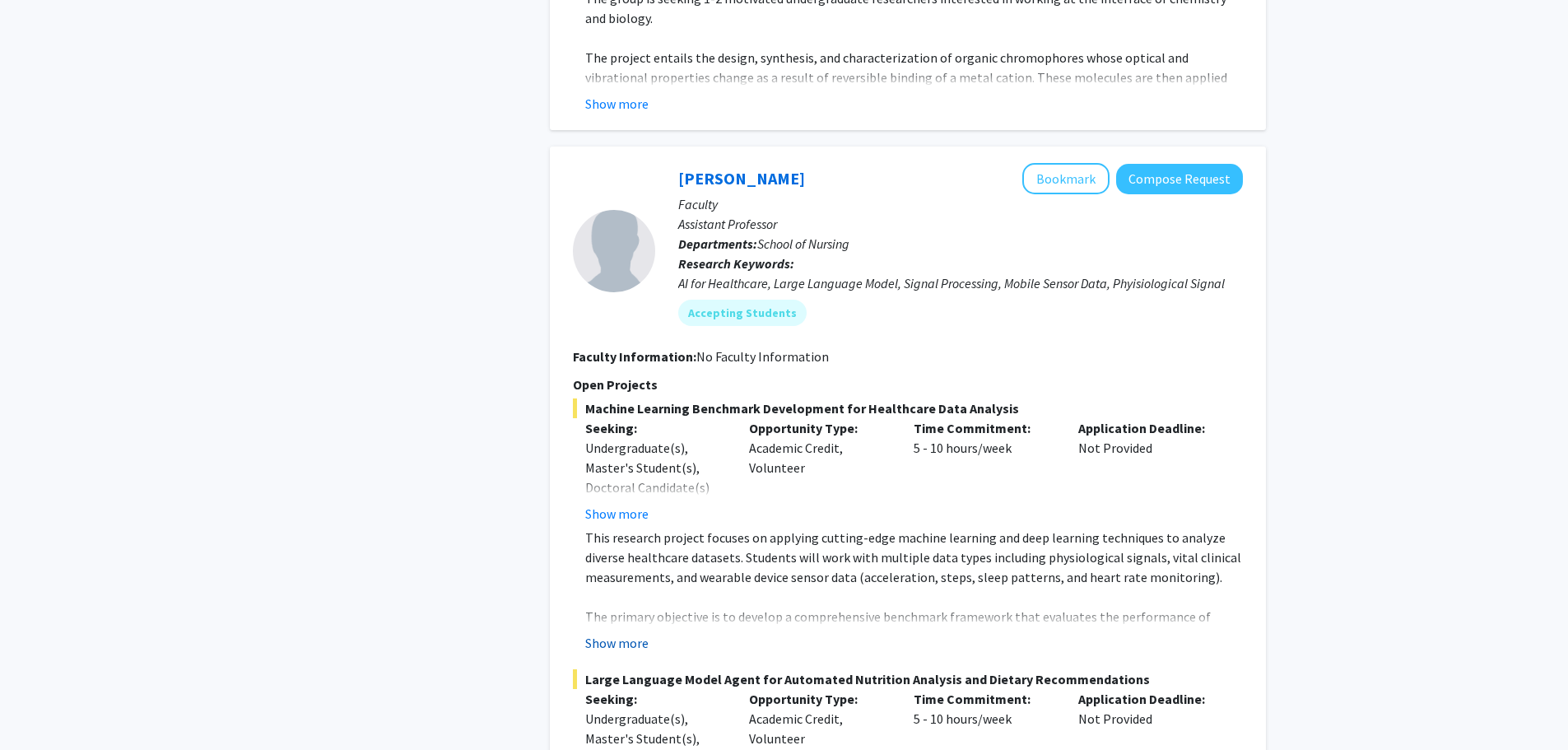
click at [613, 633] on button "Show more" at bounding box center [617, 642] width 64 height 20
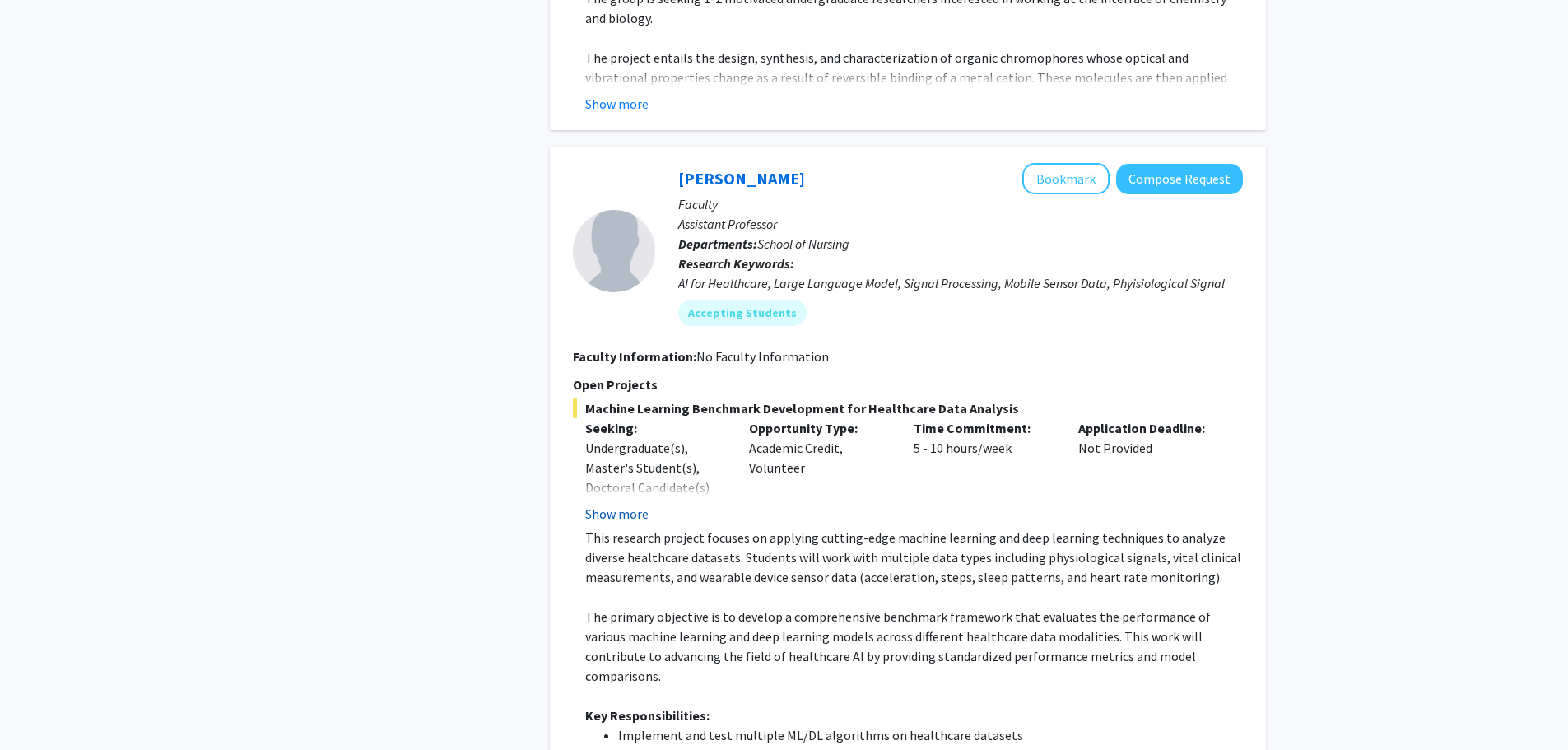
click at [629, 504] on button "Show more" at bounding box center [617, 513] width 64 height 20
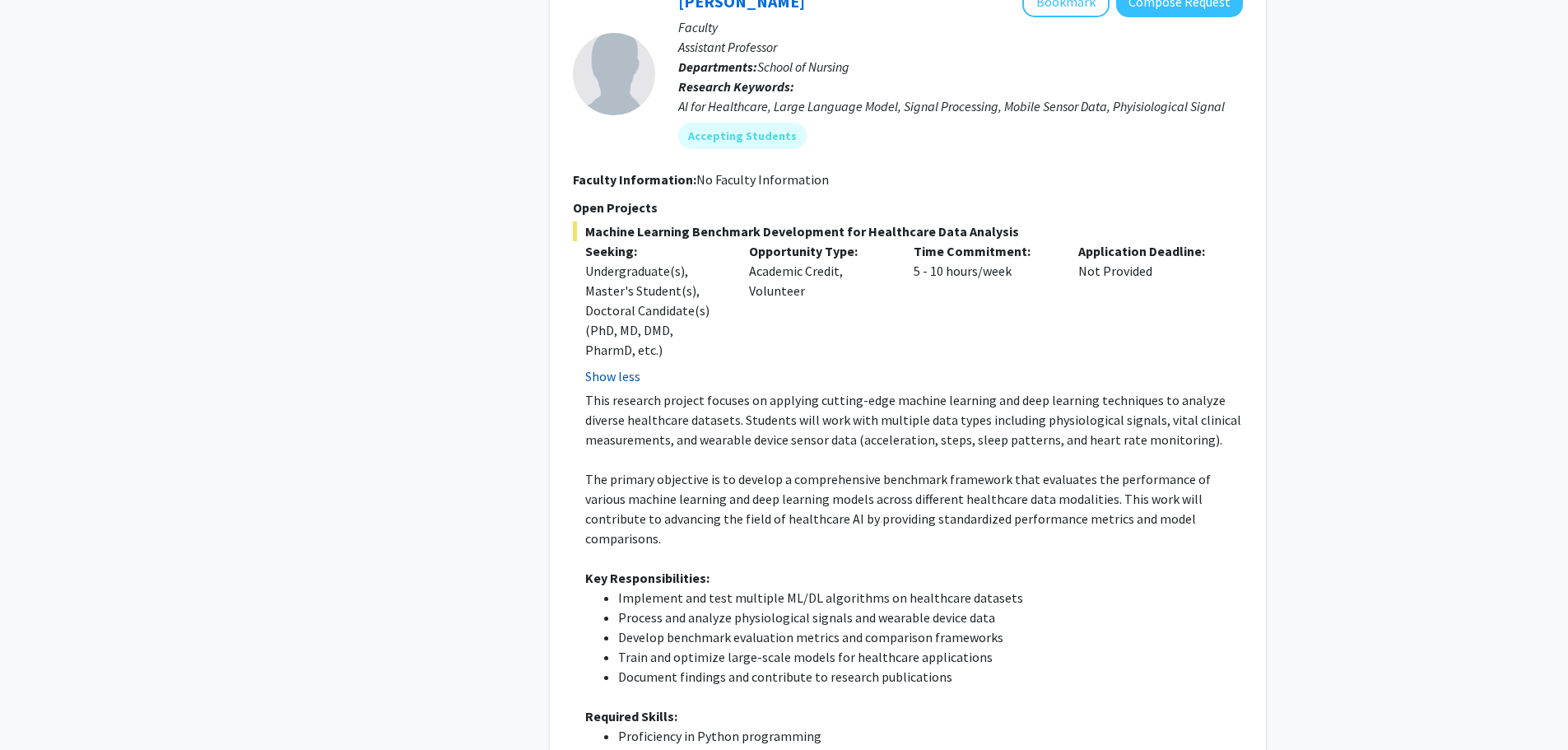
scroll to position [2058, 0]
